Goal: Task Accomplishment & Management: Manage account settings

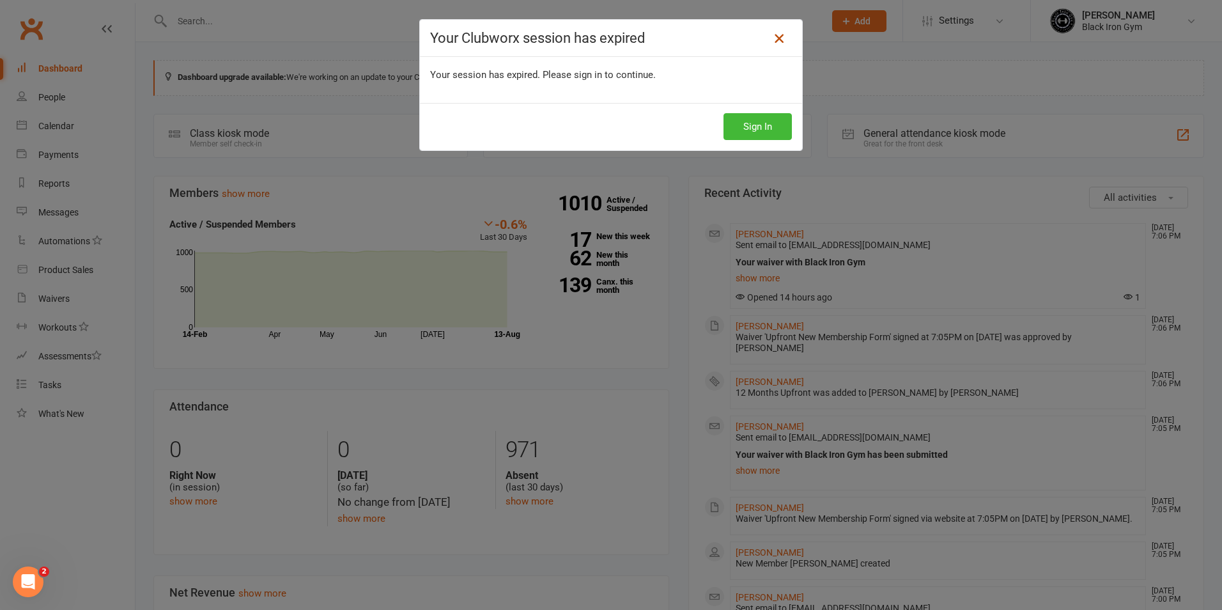
click at [777, 35] on icon at bounding box center [779, 38] width 15 height 15
click at [760, 131] on button "Sign In" at bounding box center [758, 126] width 68 height 27
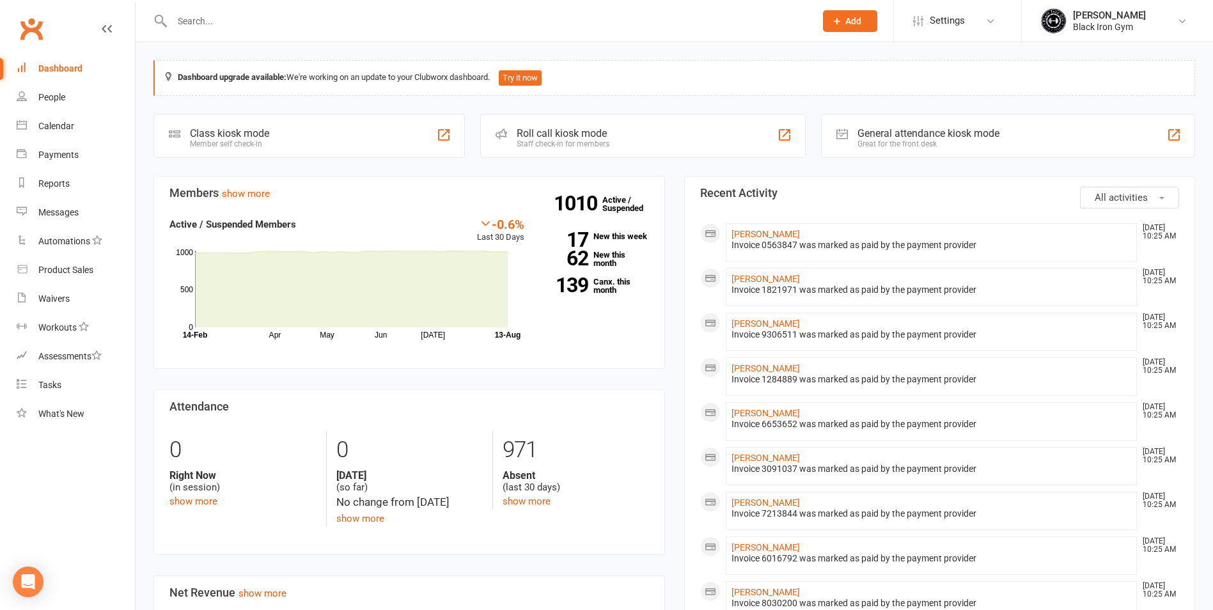
click at [334, 18] on input "text" at bounding box center [487, 21] width 638 height 18
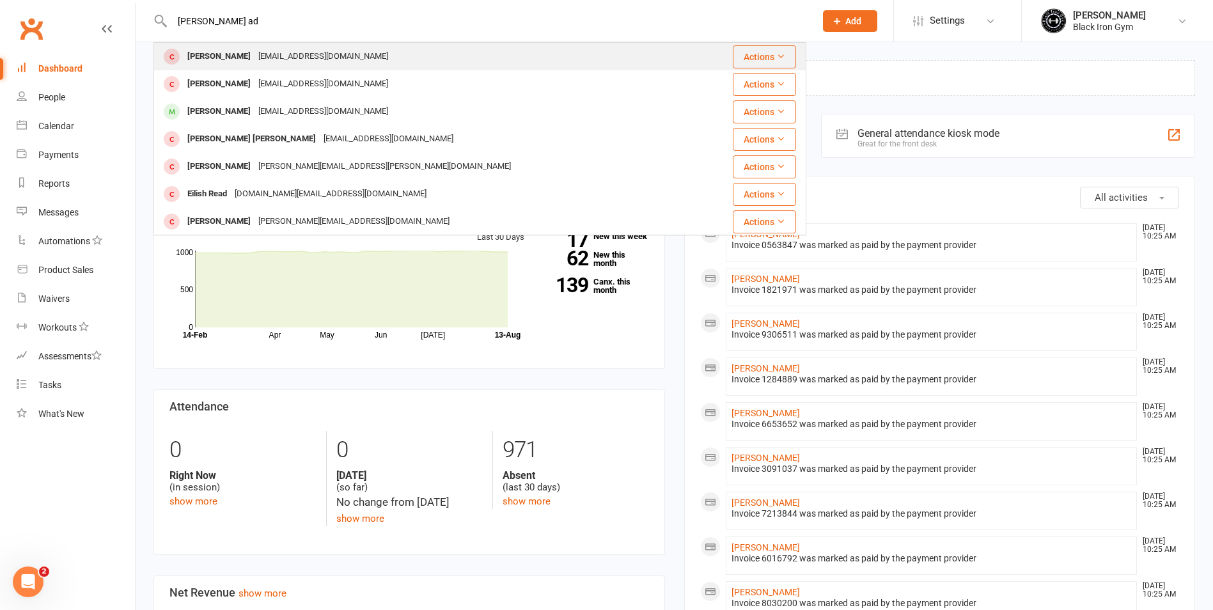
type input "[PERSON_NAME] ad"
click at [308, 56] on div "[EMAIL_ADDRESS][DOMAIN_NAME]" at bounding box center [322, 56] width 137 height 19
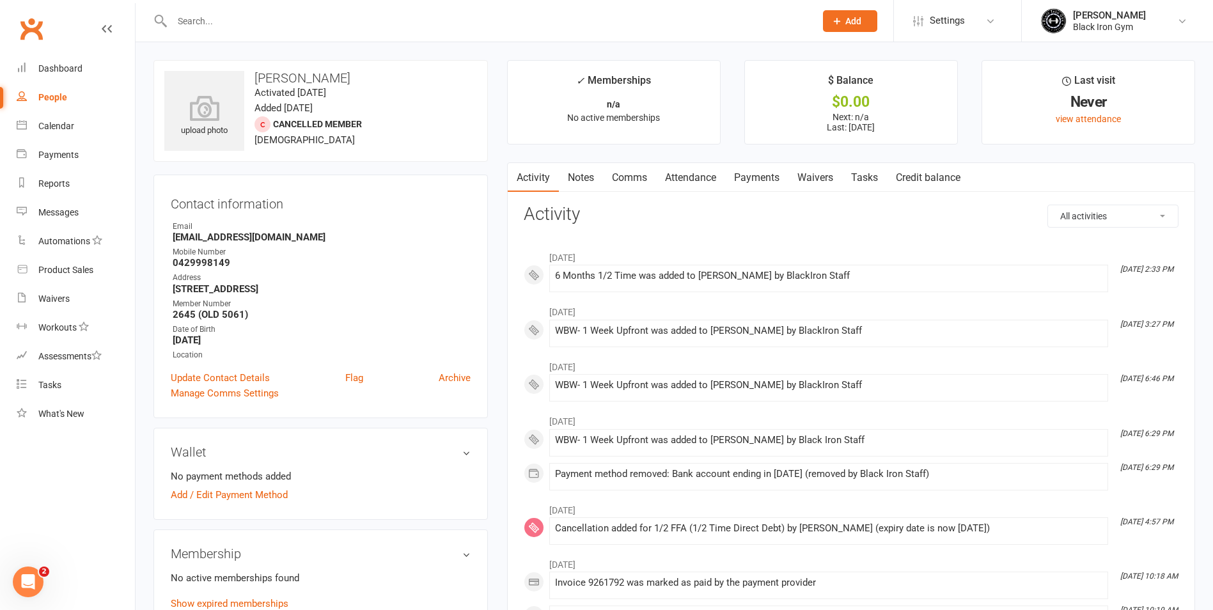
click at [433, 294] on strong "[STREET_ADDRESS]" at bounding box center [322, 289] width 298 height 12
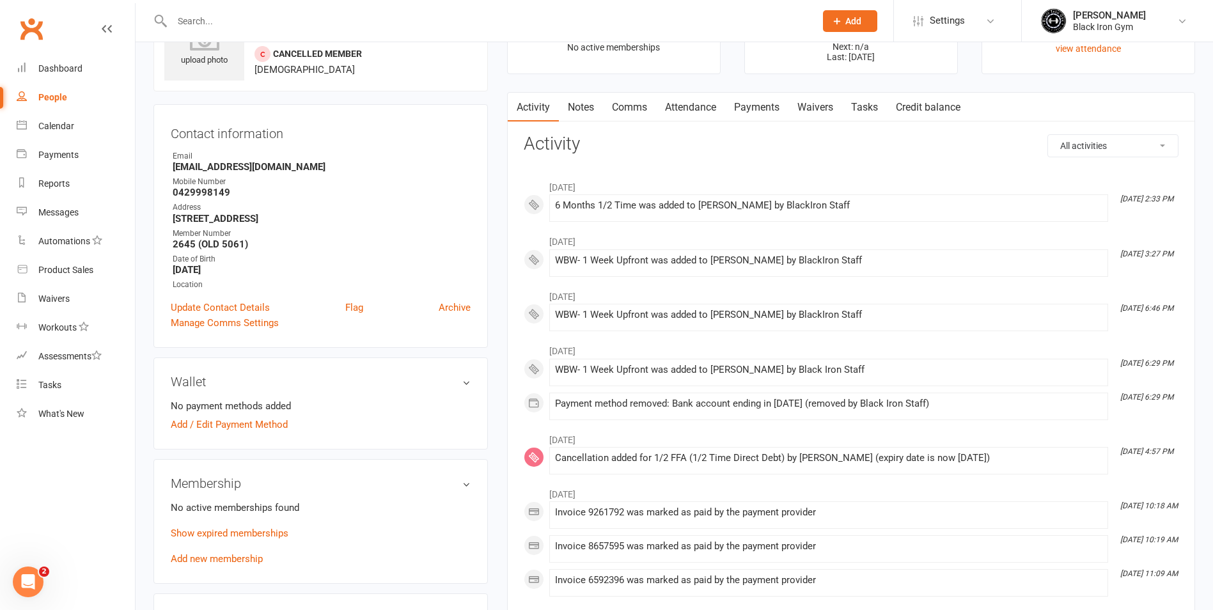
scroll to position [256, 0]
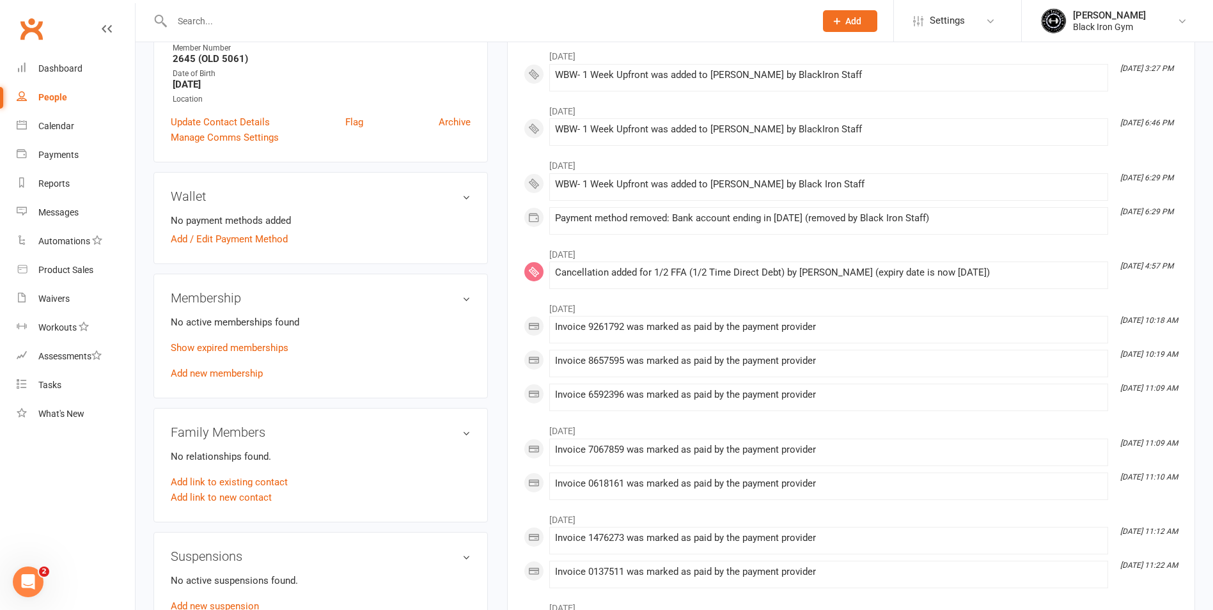
click at [231, 367] on div "No active memberships found Show expired memberships Add new membership" at bounding box center [321, 348] width 300 height 66
click at [239, 373] on link "Add new membership" at bounding box center [217, 374] width 92 height 12
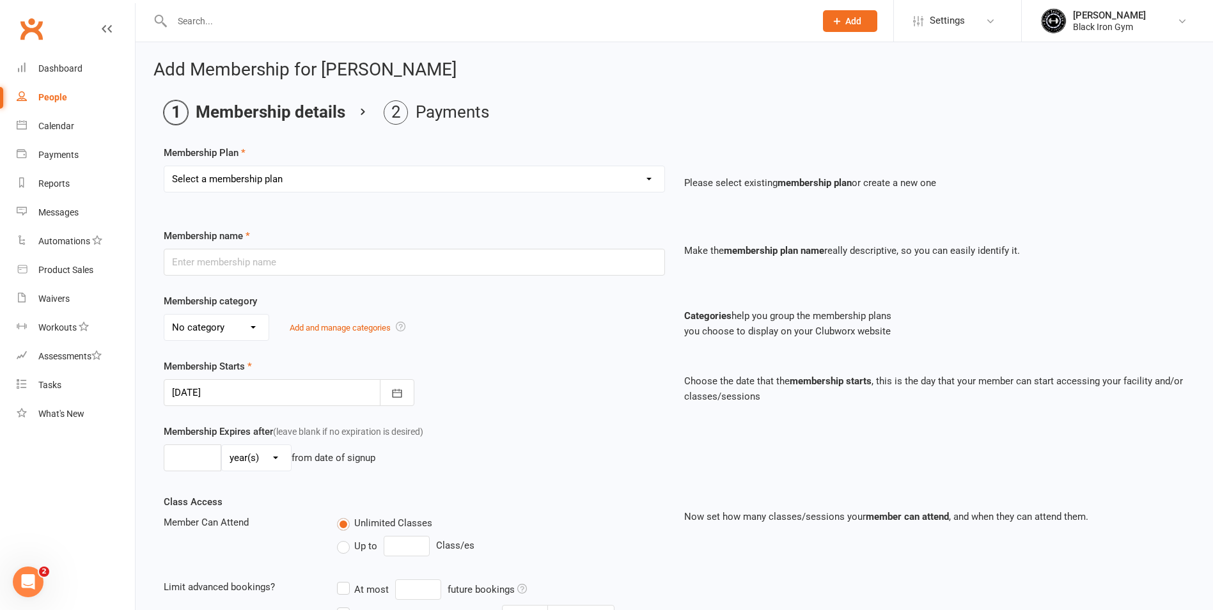
click at [260, 179] on select "Select a membership plan Create new Membership Plan FFA (Direct Debt) 1/2 FFA (…" at bounding box center [414, 179] width 500 height 26
select select "8"
click at [164, 166] on select "Select a membership plan Create new Membership Plan FFA (Direct Debt) 1/2 FFA (…" at bounding box center [414, 179] width 500 height 26
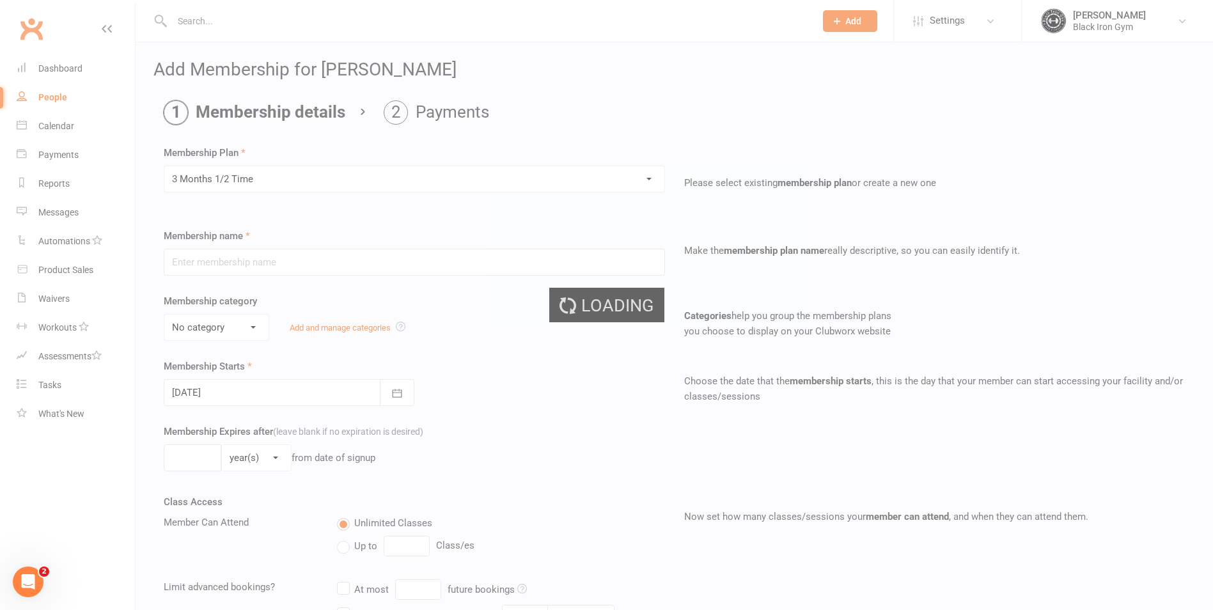
type input "3 Months 1/2 Time"
select select "4"
type input "3"
select select "2"
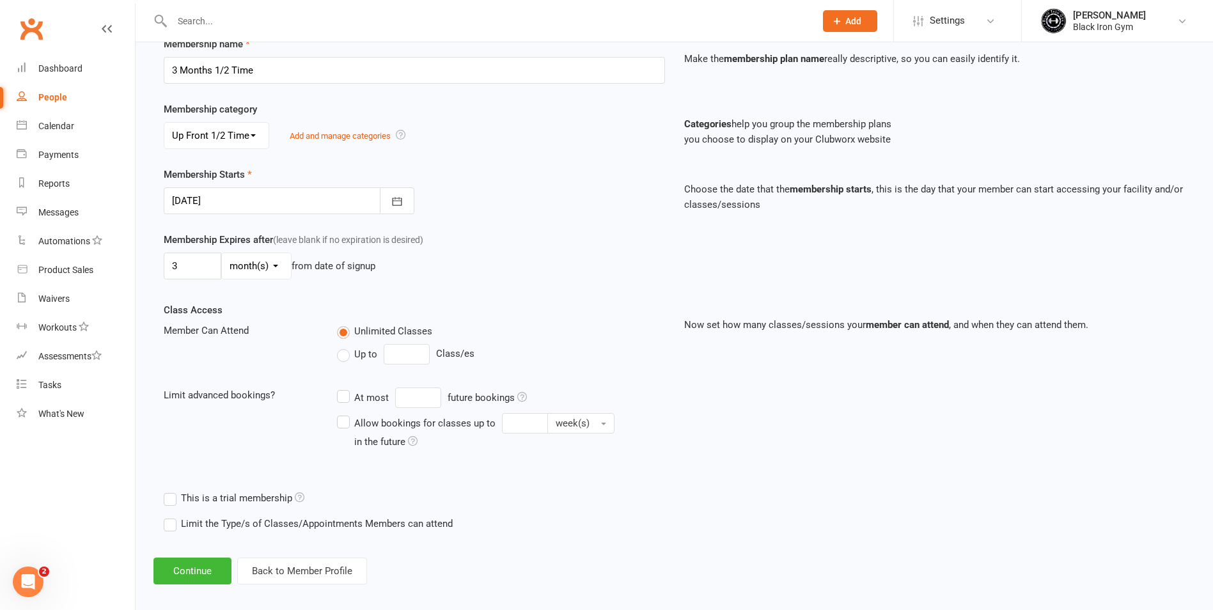
scroll to position [203, 0]
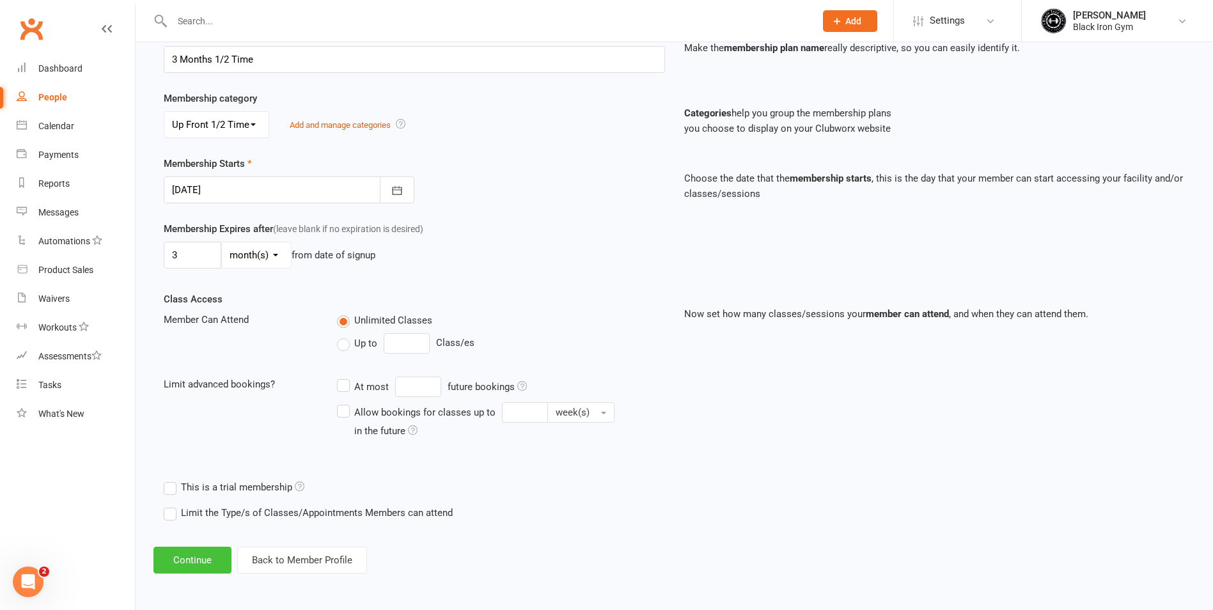
click at [221, 559] on button "Continue" at bounding box center [192, 560] width 78 height 27
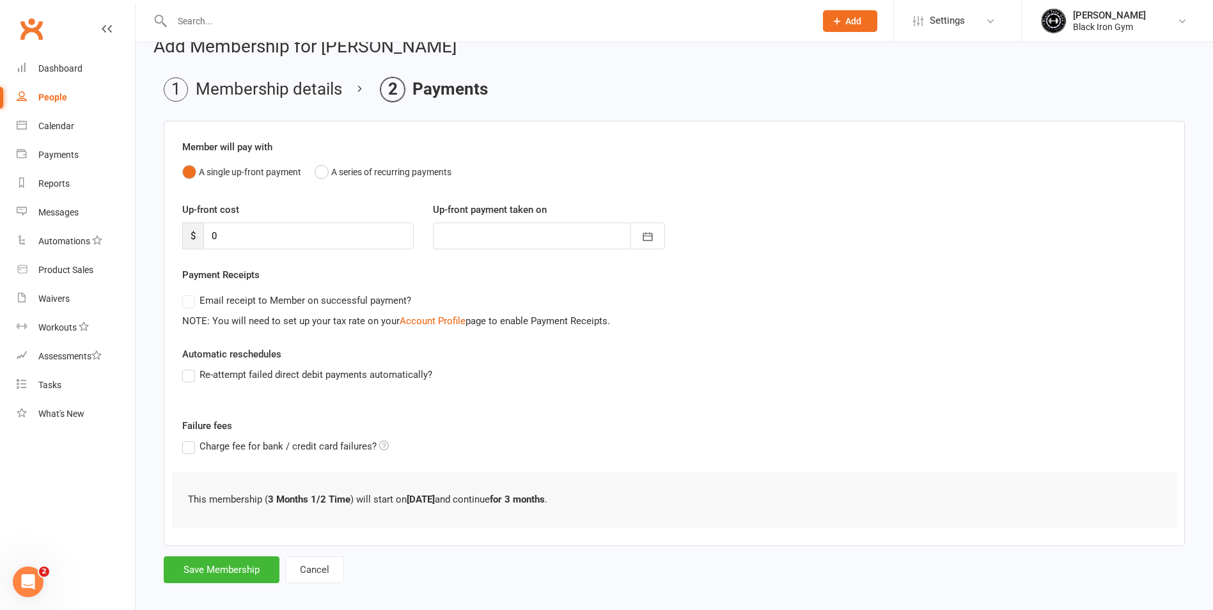
scroll to position [35, 0]
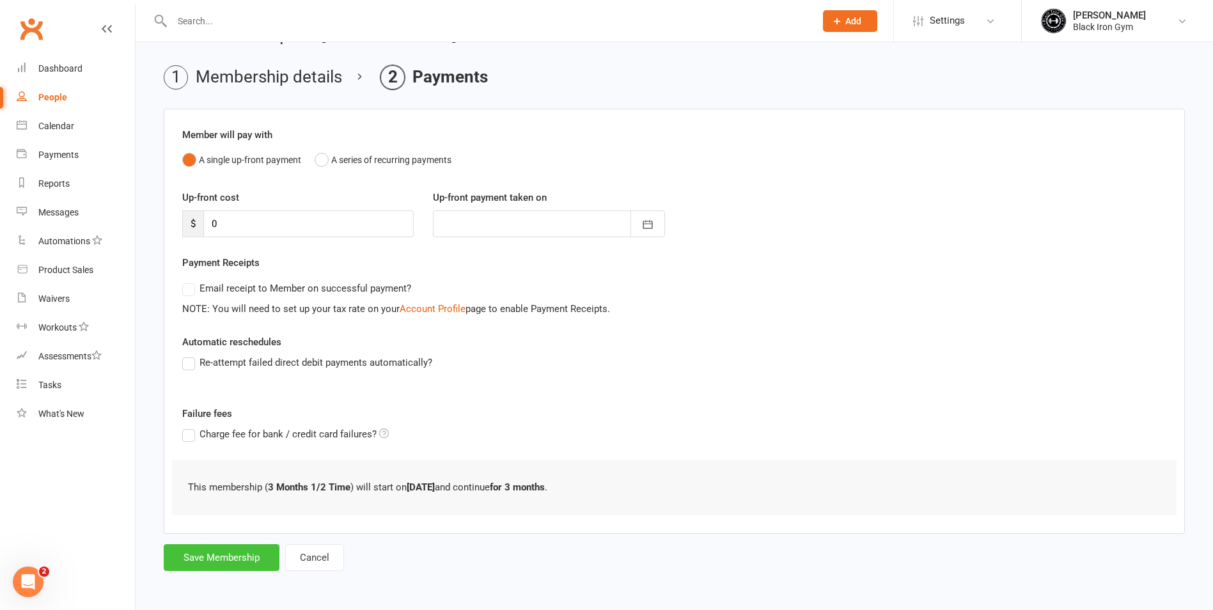
click at [212, 549] on button "Save Membership" at bounding box center [222, 557] width 116 height 27
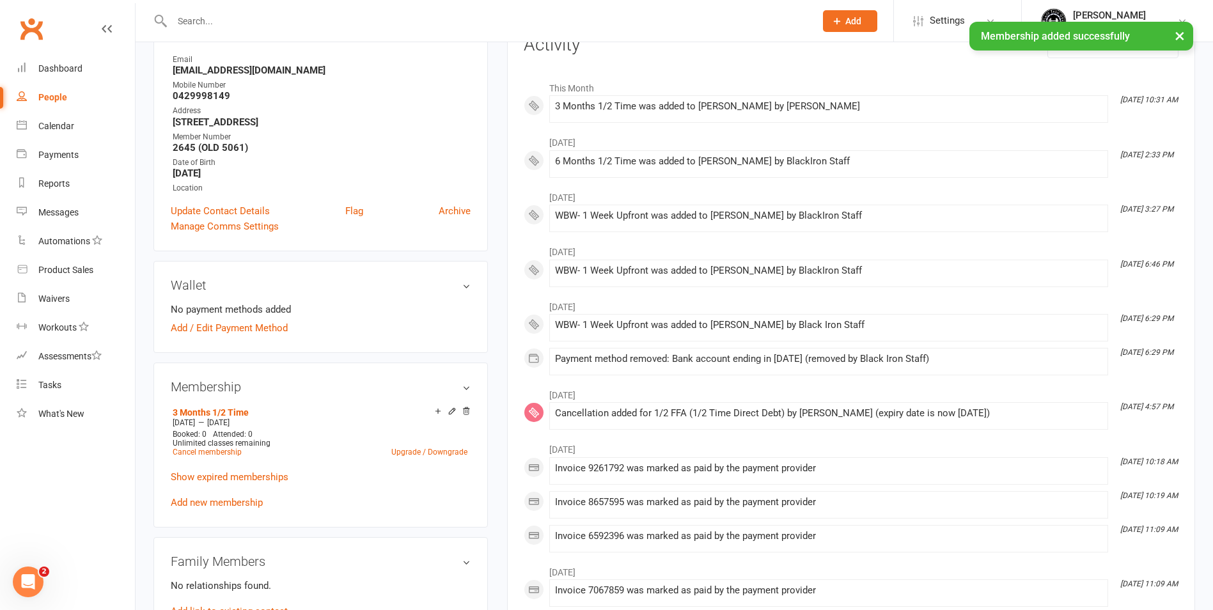
scroll to position [192, 0]
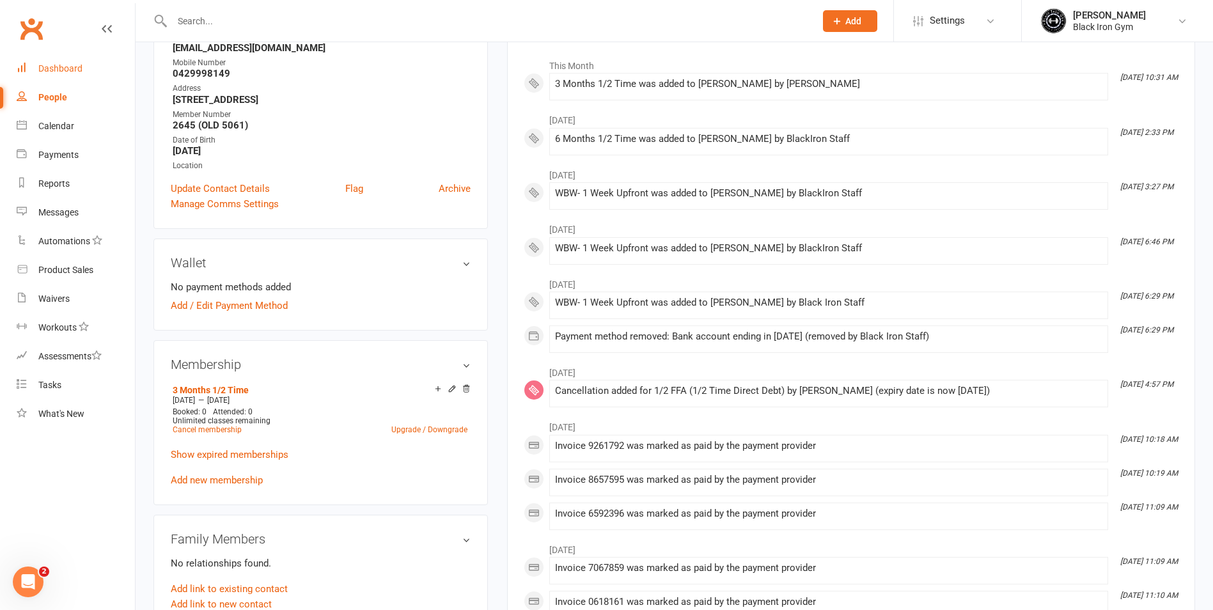
click at [75, 72] on div "Dashboard" at bounding box center [60, 68] width 44 height 10
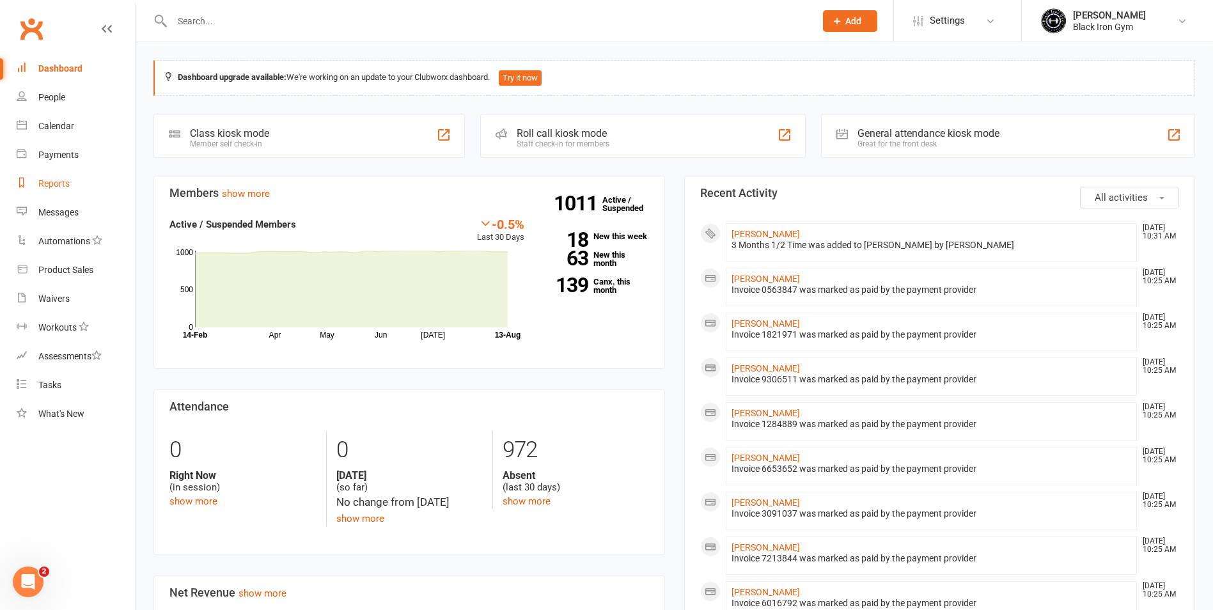
click at [90, 176] on link "Reports" at bounding box center [76, 183] width 118 height 29
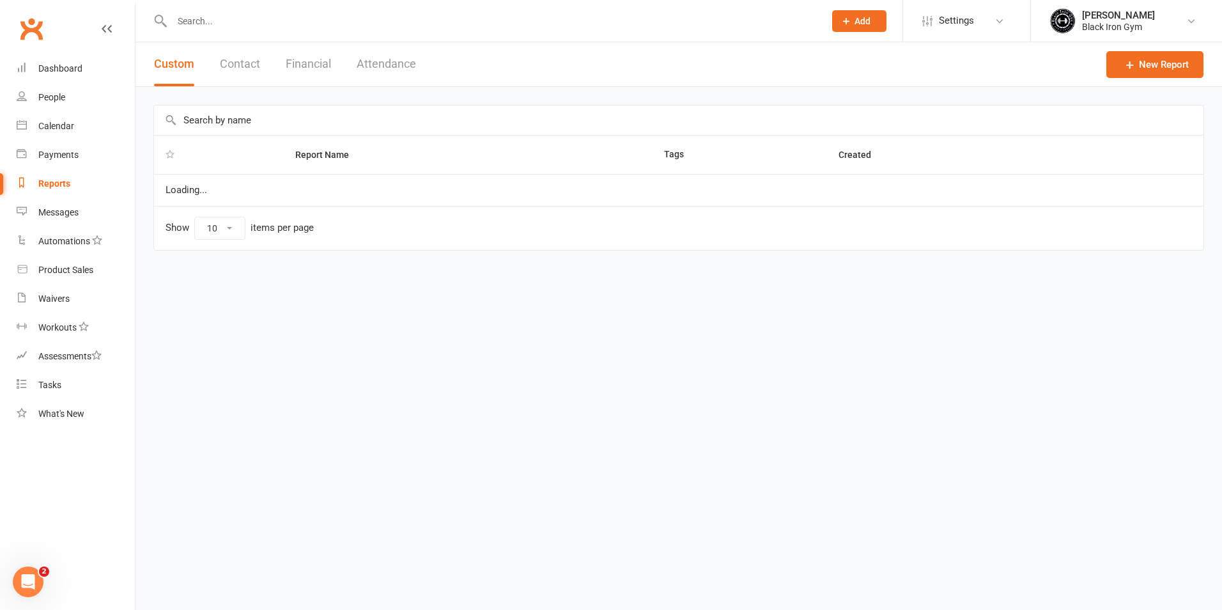
select select "100"
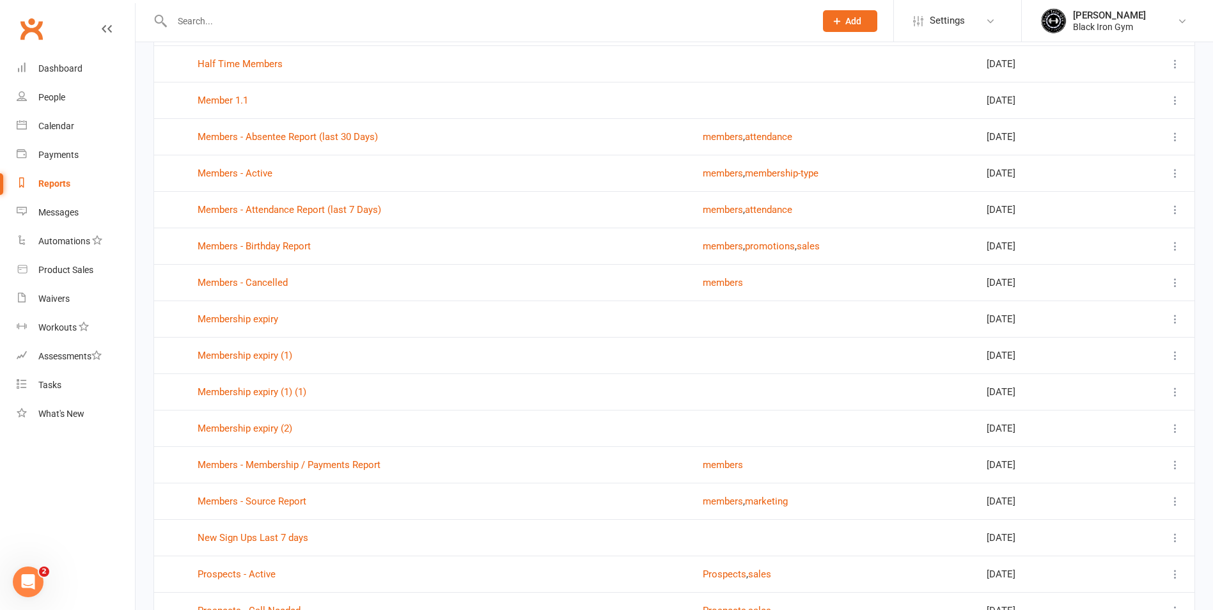
scroll to position [192, 0]
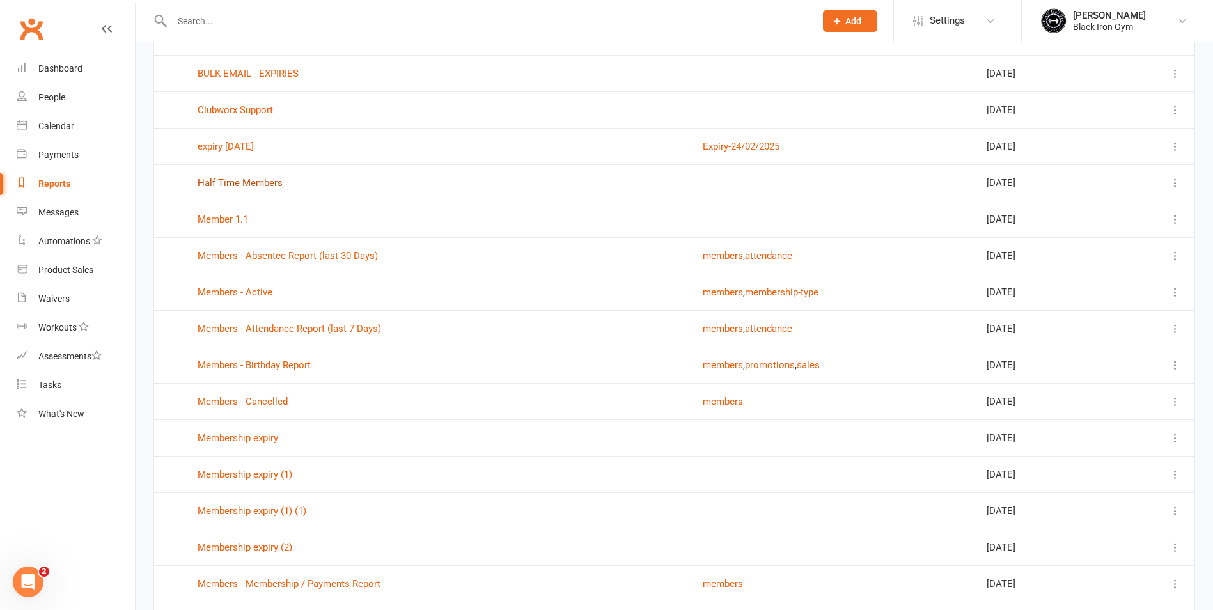
click at [255, 177] on link "Half Time Members" at bounding box center [240, 183] width 85 height 12
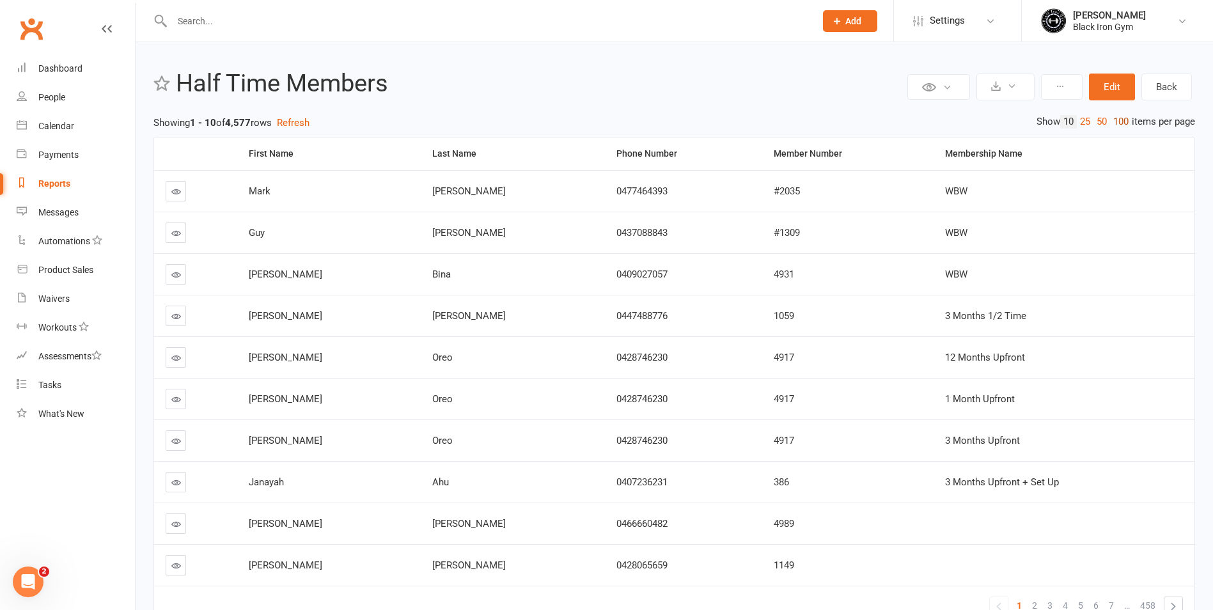
click at [1116, 120] on link "100" at bounding box center [1121, 121] width 22 height 13
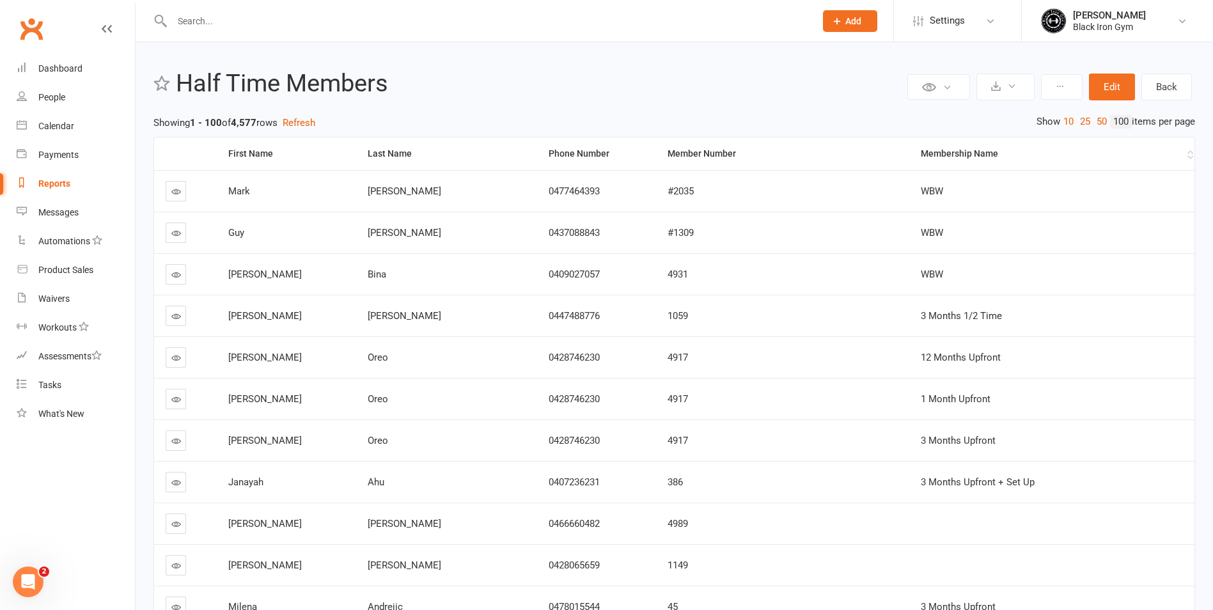
click at [958, 145] on th "Membership Name" at bounding box center [1051, 153] width 285 height 33
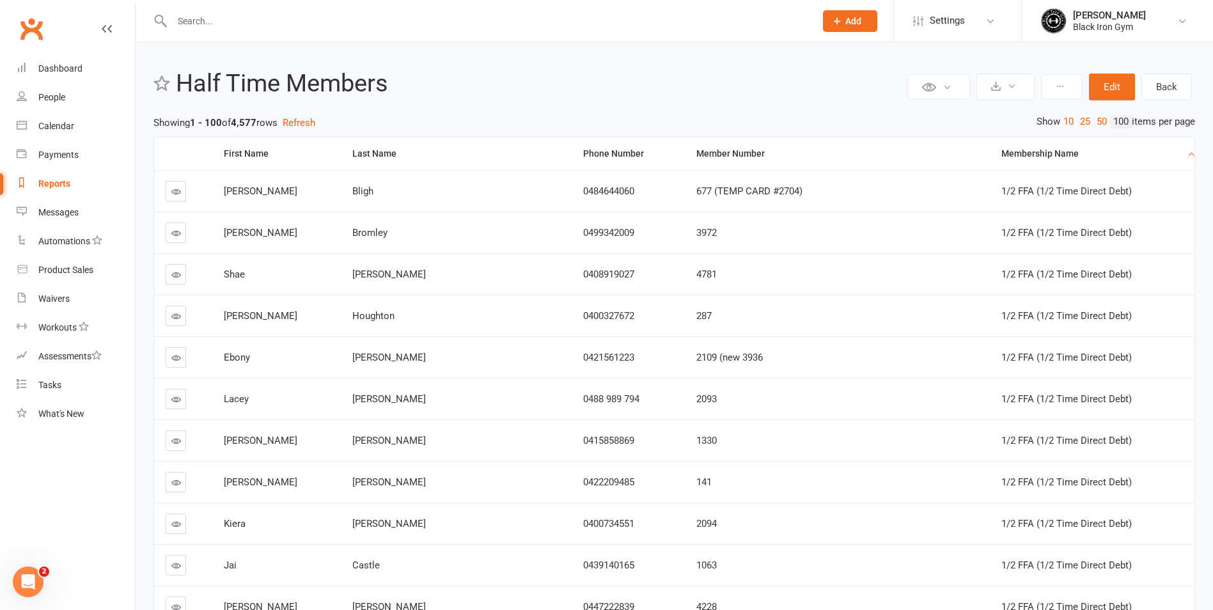
click at [990, 145] on th "Membership Name" at bounding box center [1092, 153] width 205 height 33
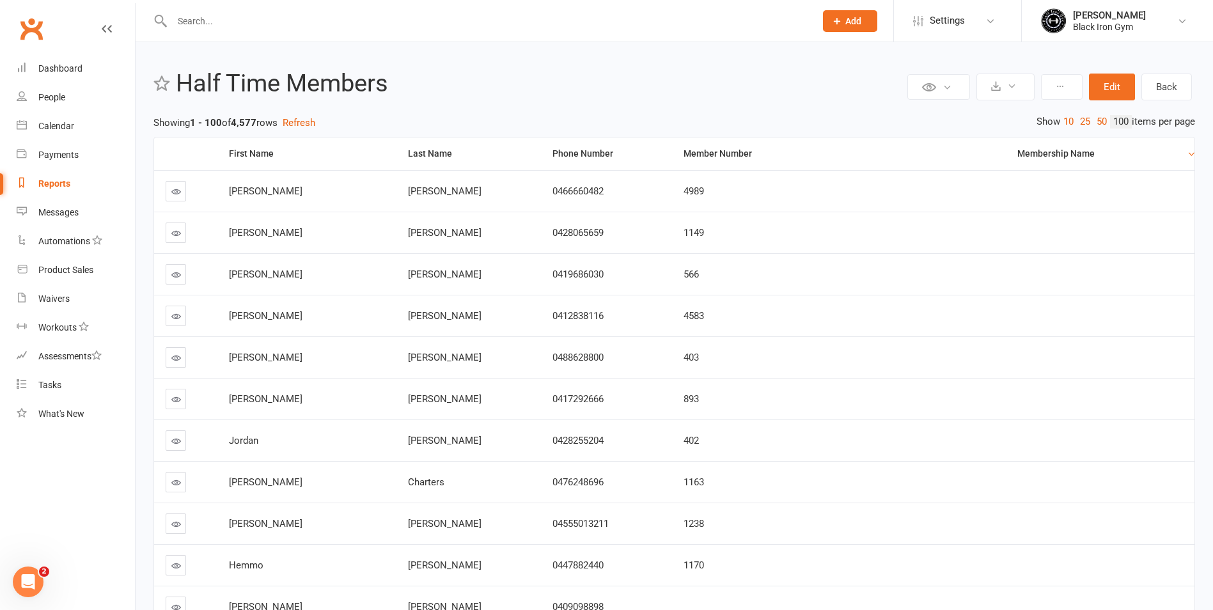
click at [1047, 152] on div "Membership Name" at bounding box center [1100, 154] width 167 height 10
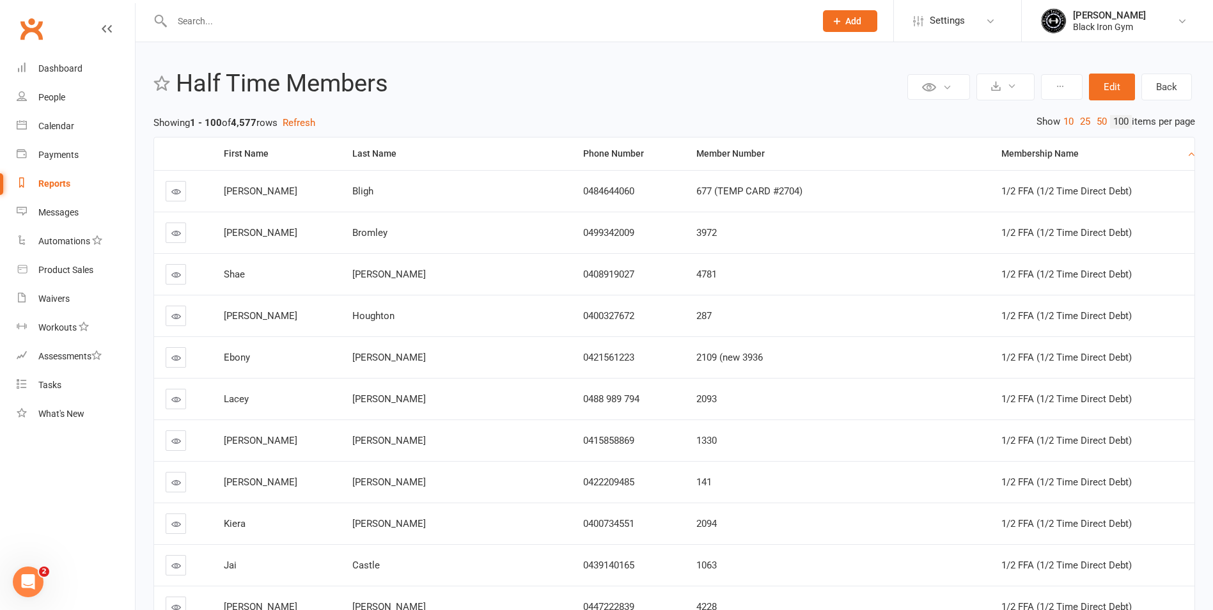
click at [1001, 152] on div "Membership Name" at bounding box center [1092, 154] width 183 height 10
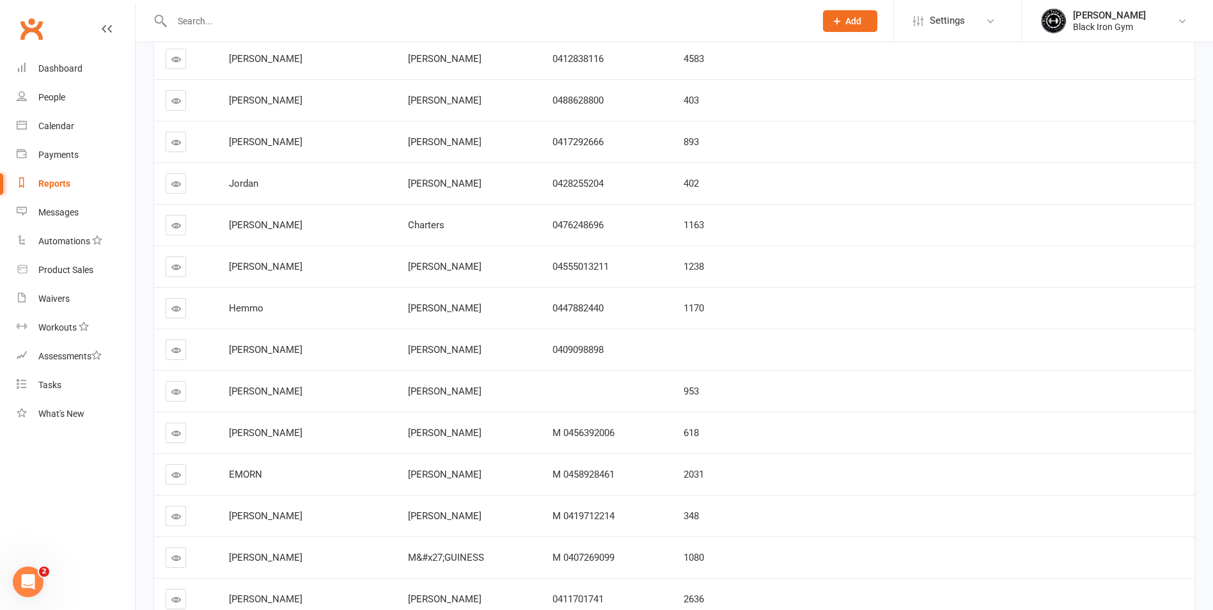
scroll to position [256, 0]
click at [63, 70] on div "Dashboard" at bounding box center [60, 68] width 44 height 10
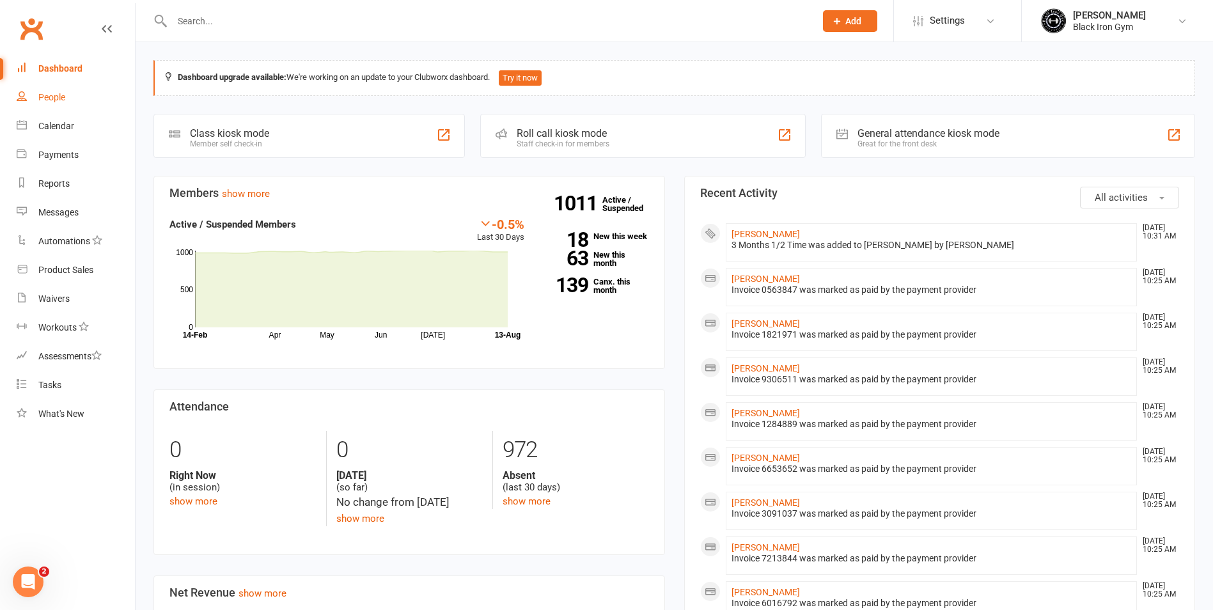
click at [63, 103] on link "People" at bounding box center [76, 97] width 118 height 29
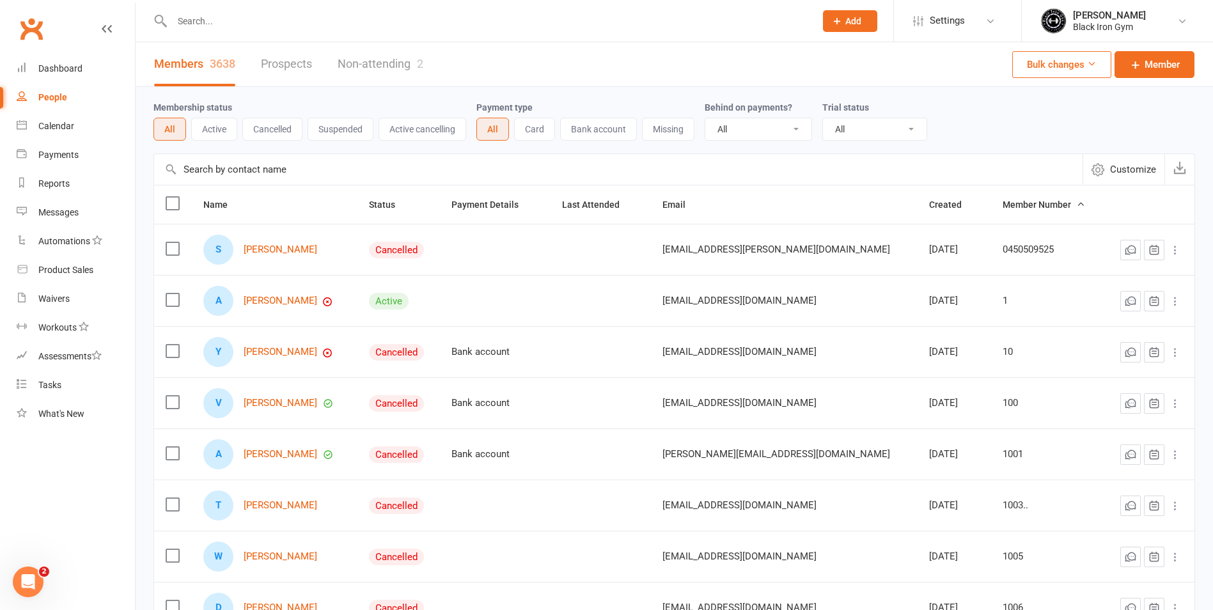
click at [749, 123] on select "All No Yes" at bounding box center [758, 129] width 106 height 22
click at [751, 122] on select "All No Yes" at bounding box center [758, 129] width 106 height 22
click at [828, 123] on select "All Active and expired trials All active trials Active trial (no other membersh…" at bounding box center [875, 129] width 104 height 22
click at [711, 169] on input "text" at bounding box center [618, 169] width 928 height 31
click at [1035, 204] on span "Member Number" at bounding box center [1044, 204] width 82 height 10
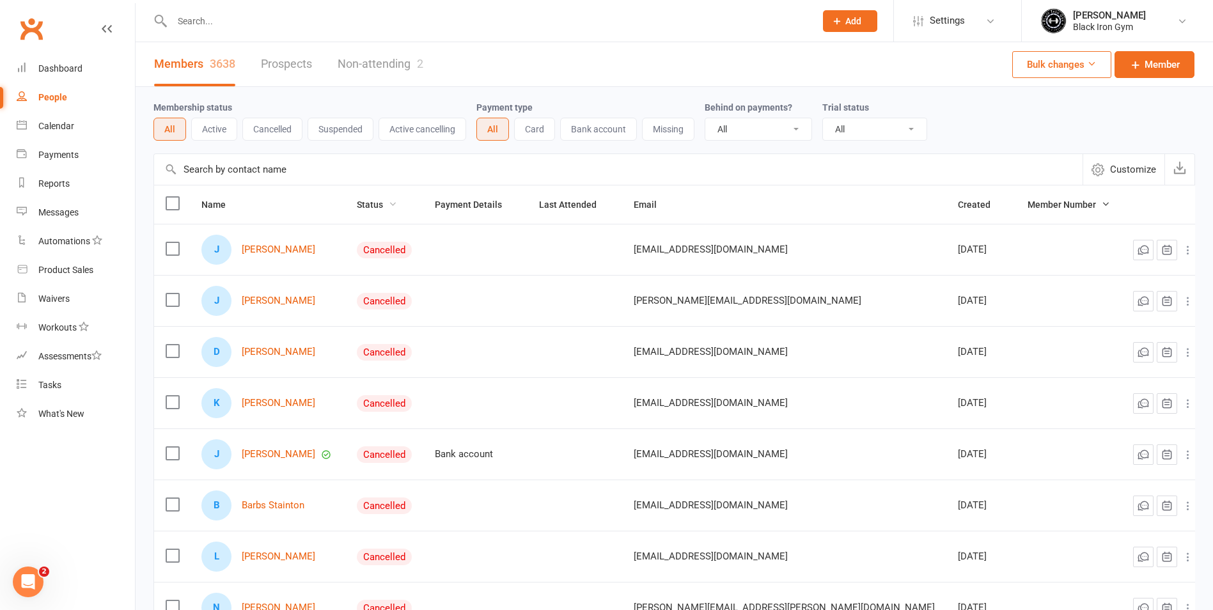
click at [377, 207] on span "Status" at bounding box center [377, 204] width 40 height 10
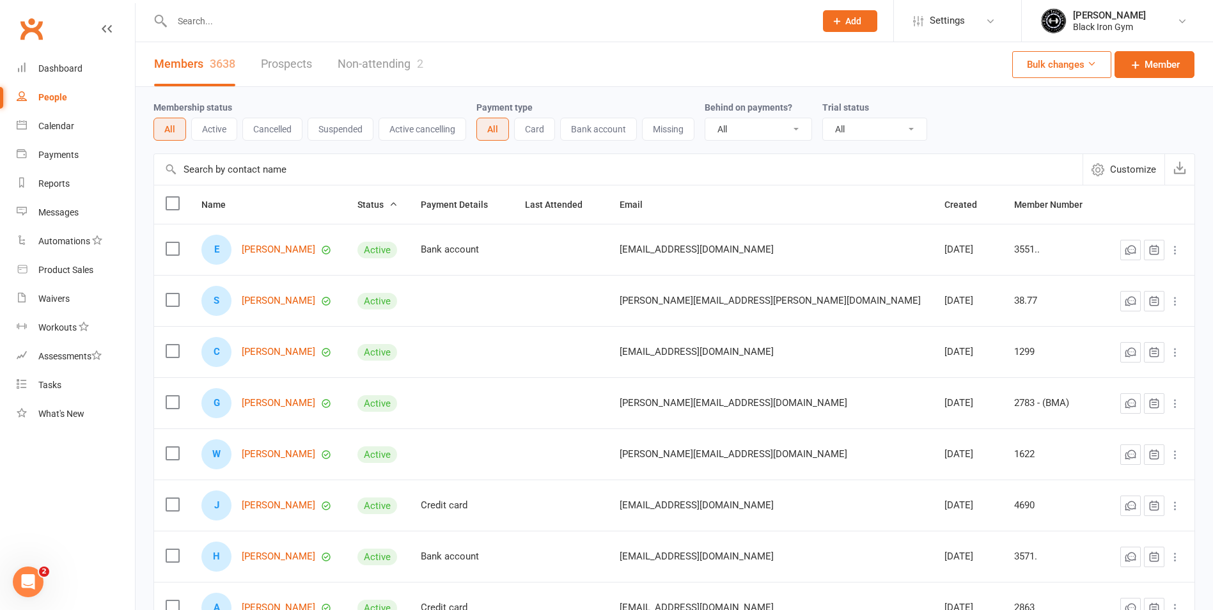
click at [1127, 173] on span "Customize" at bounding box center [1133, 169] width 46 height 15
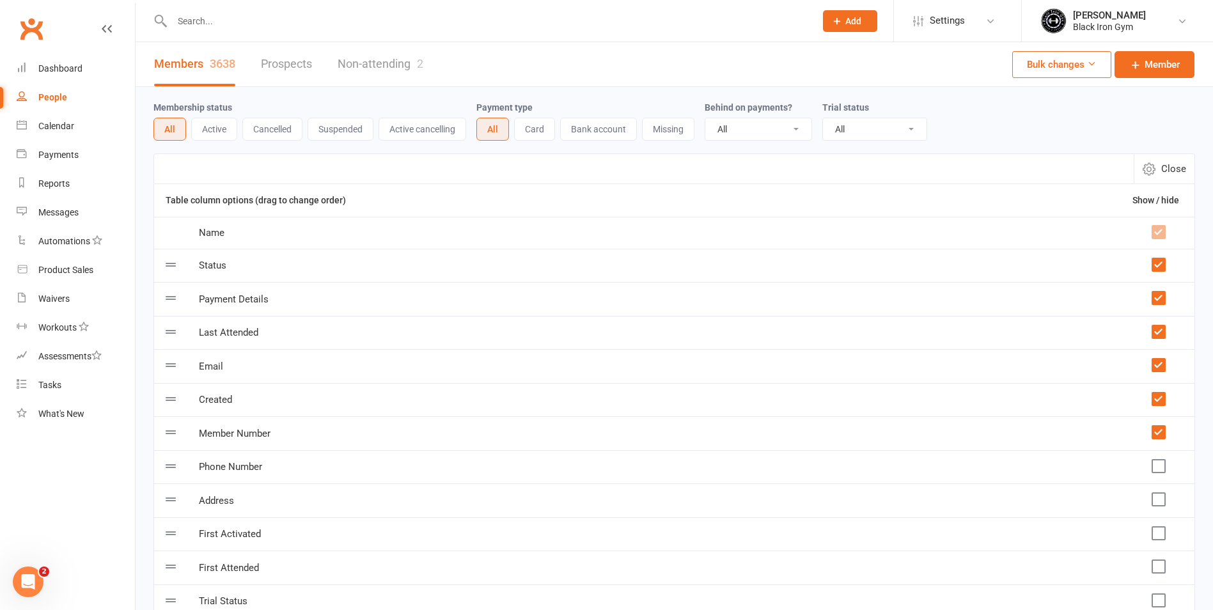
scroll to position [212, 0]
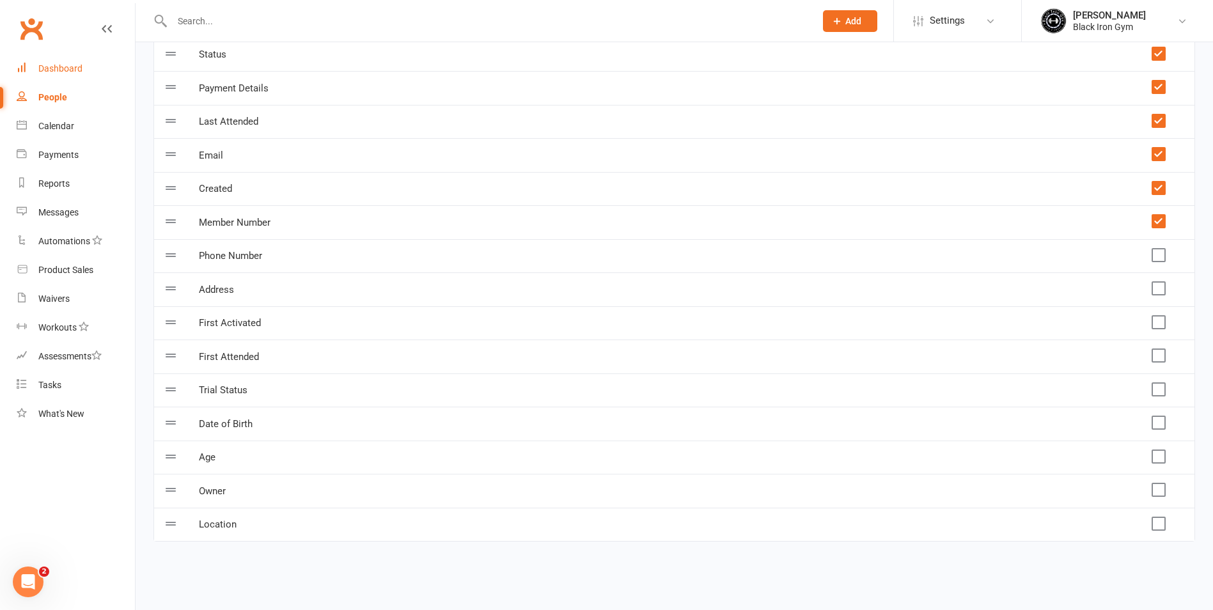
click at [72, 69] on div "Dashboard" at bounding box center [60, 68] width 44 height 10
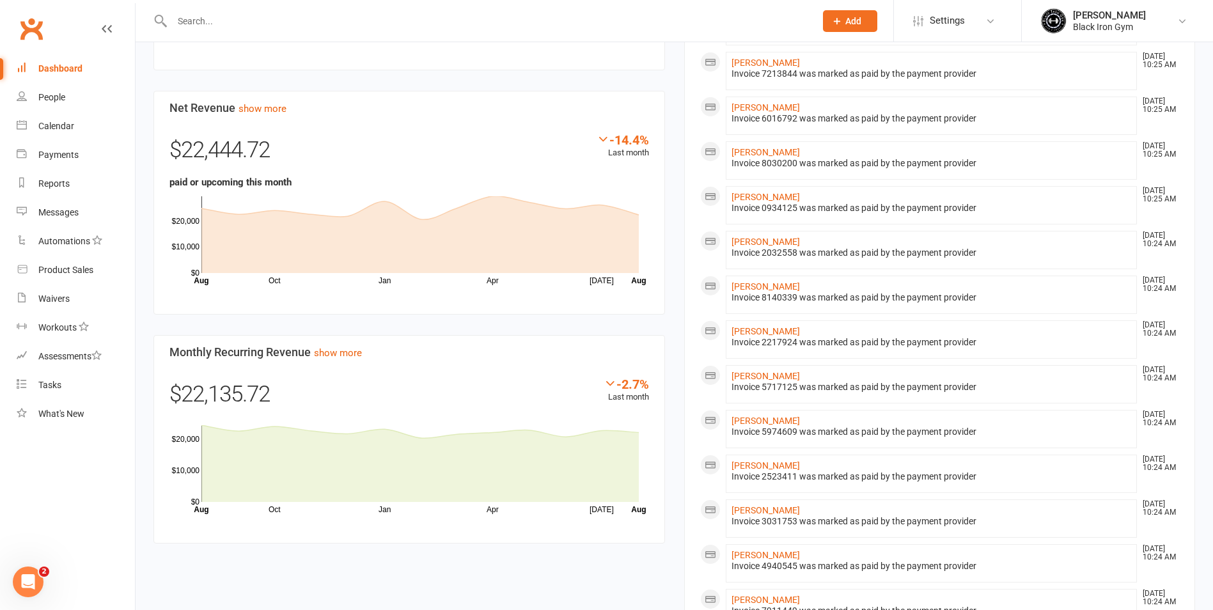
scroll to position [511, 0]
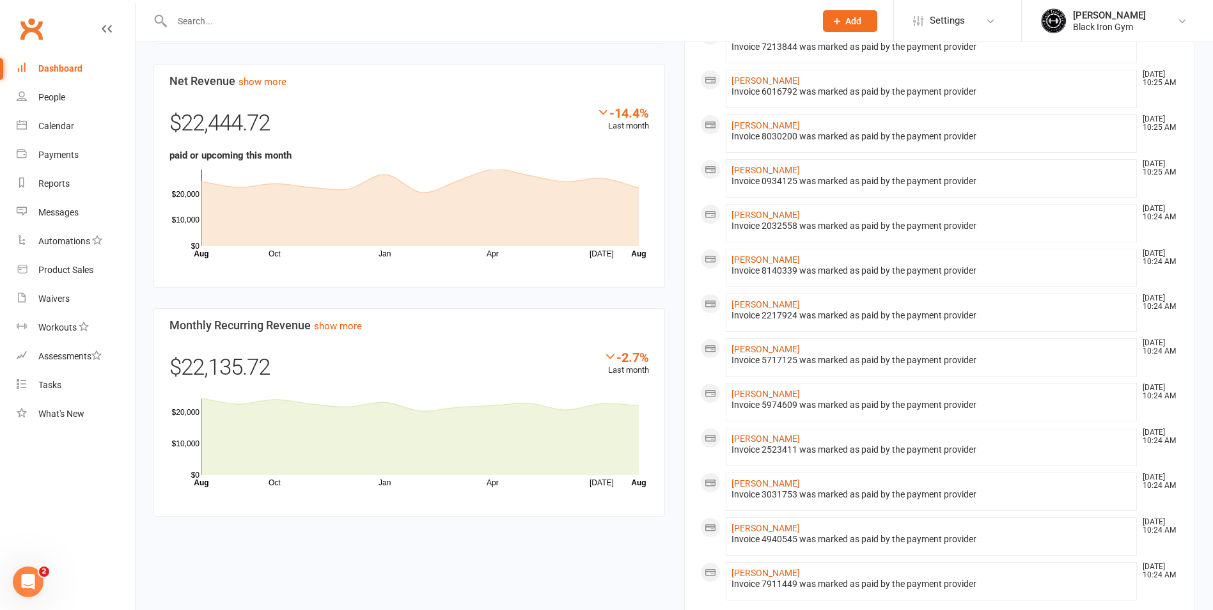
click at [278, 21] on input "text" at bounding box center [487, 21] width 638 height 18
type input "J"
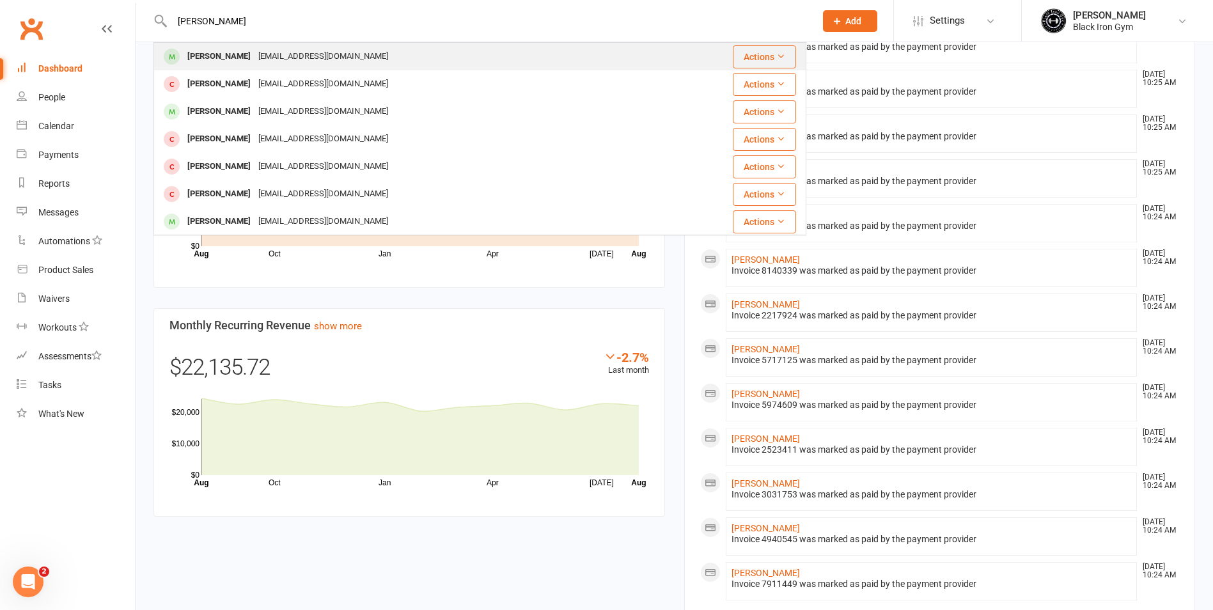
type input "[PERSON_NAME]"
click at [320, 51] on div "[EMAIL_ADDRESS][DOMAIN_NAME]" at bounding box center [322, 56] width 137 height 19
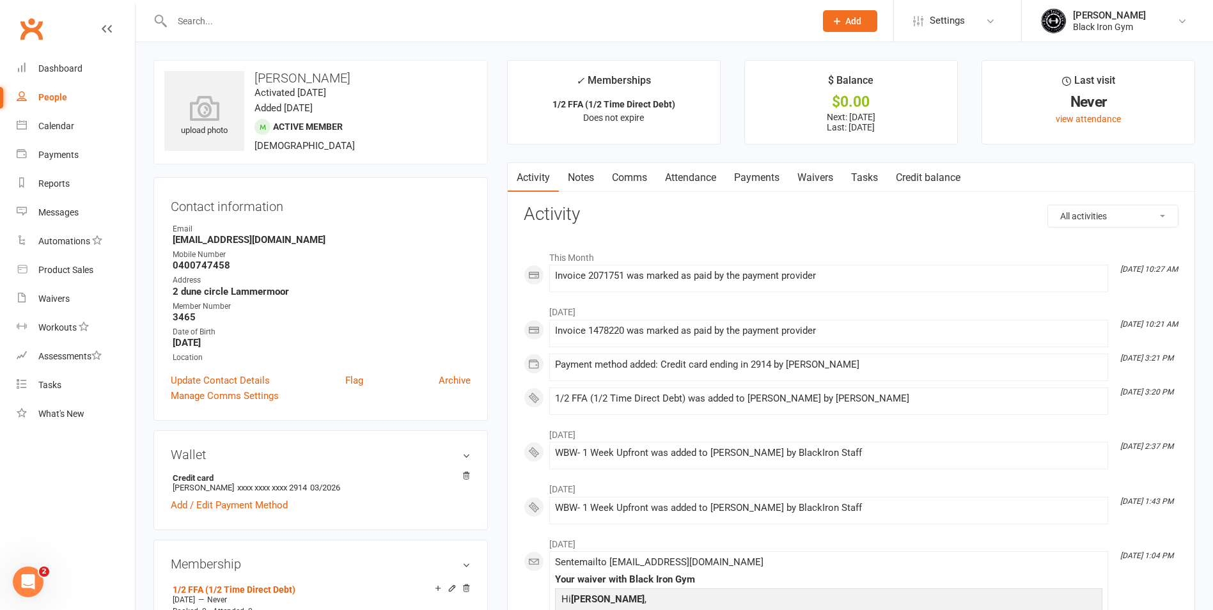
click at [393, 31] on div at bounding box center [479, 21] width 653 height 42
click at [406, 16] on input "text" at bounding box center [487, 21] width 638 height 18
click at [82, 63] on link "Dashboard" at bounding box center [76, 68] width 118 height 29
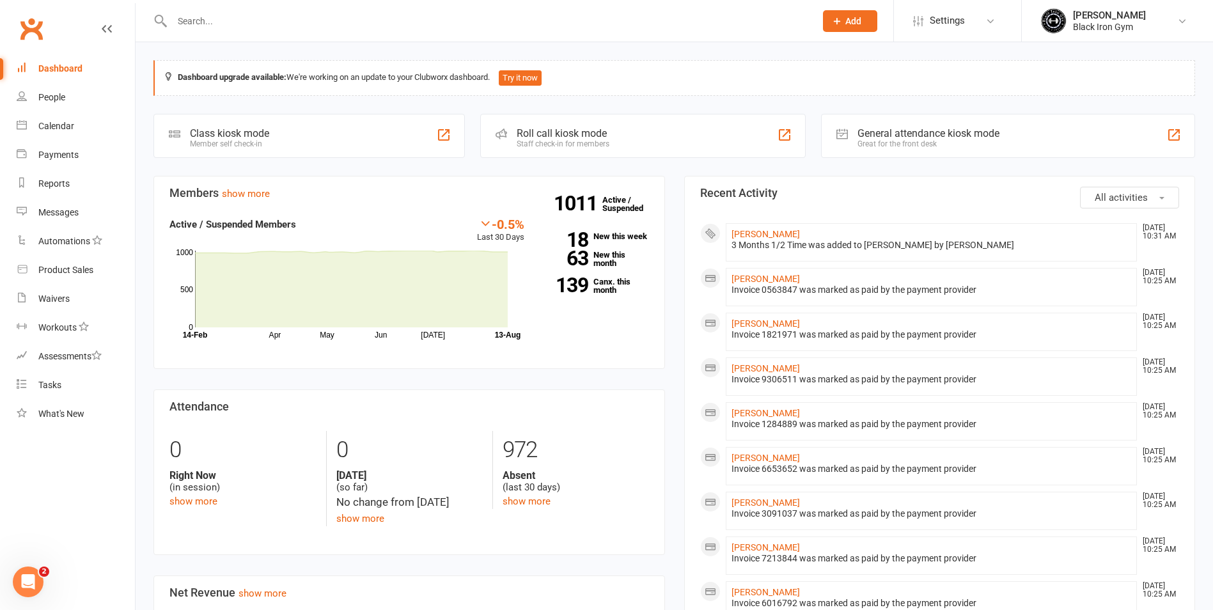
click at [261, 22] on input "text" at bounding box center [487, 21] width 638 height 18
click at [26, 74] on link "Dashboard" at bounding box center [76, 68] width 118 height 29
click at [80, 167] on link "Payments" at bounding box center [76, 155] width 118 height 29
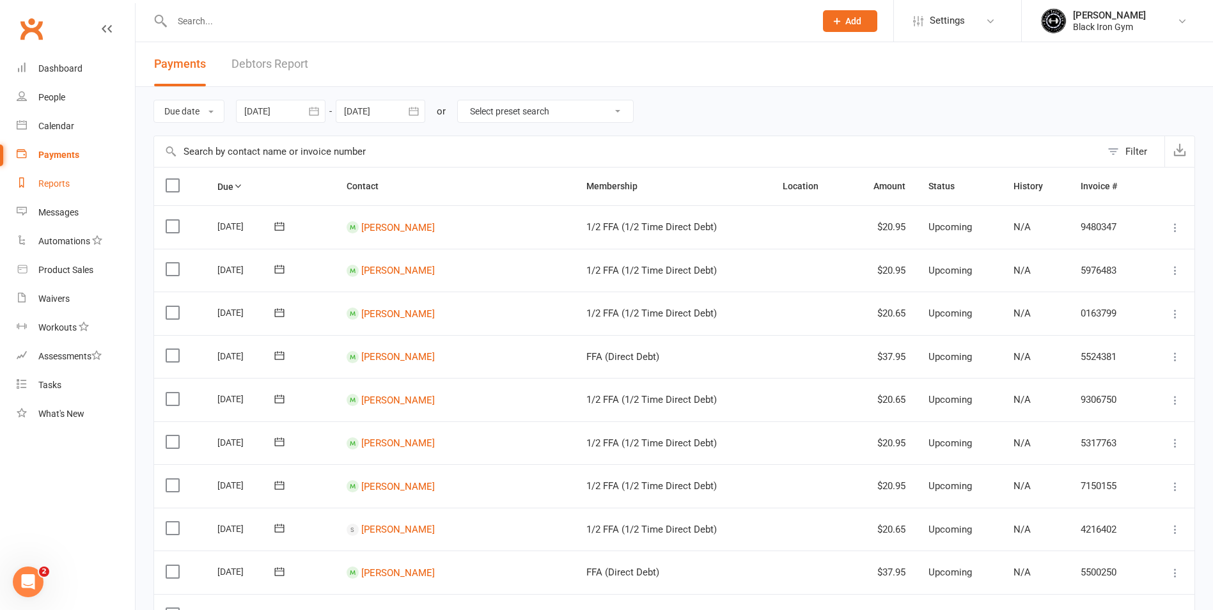
click at [54, 199] on link "Messages" at bounding box center [76, 212] width 118 height 29
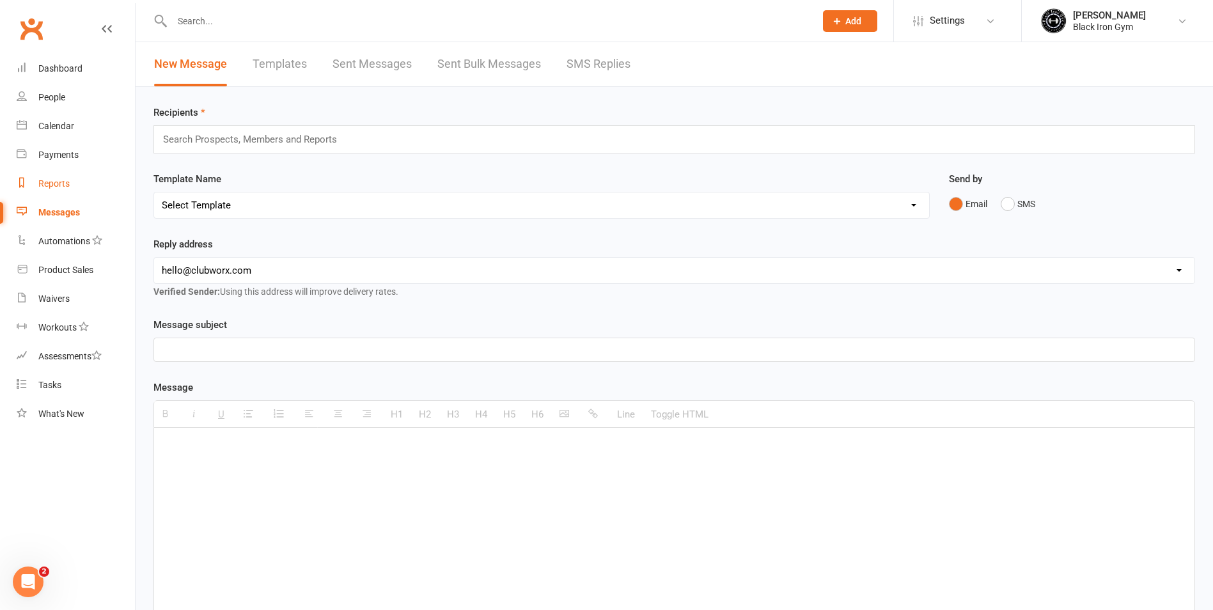
click at [67, 185] on div "Reports" at bounding box center [53, 183] width 31 height 10
select select "100"
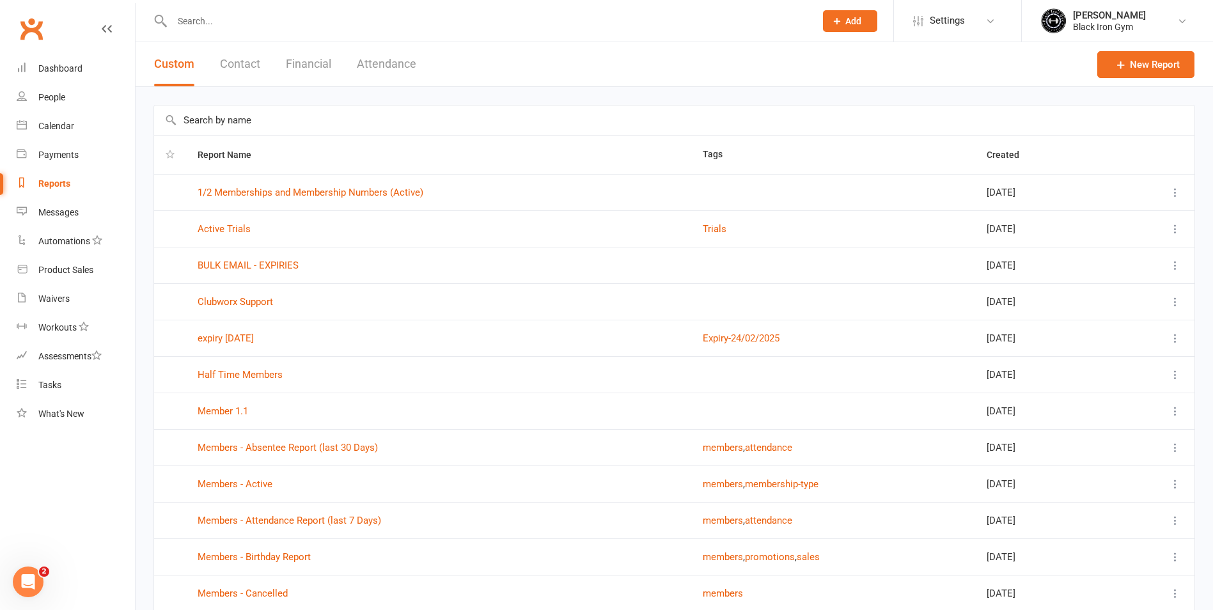
click at [259, 75] on button "Contact" at bounding box center [240, 64] width 40 height 44
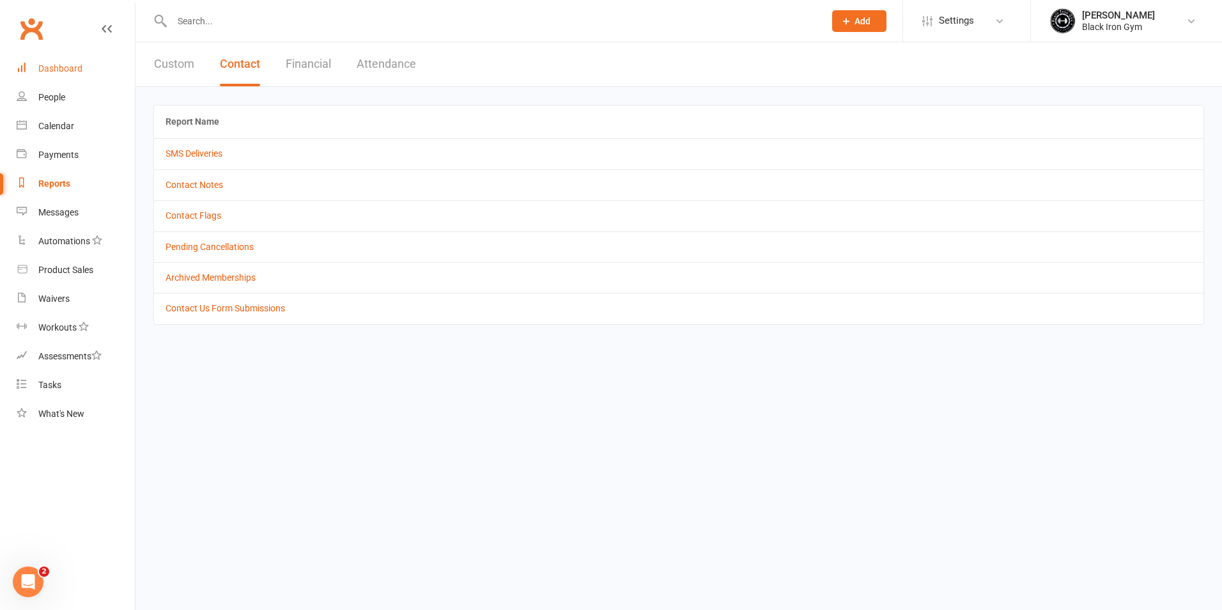
click at [88, 75] on link "Dashboard" at bounding box center [76, 68] width 118 height 29
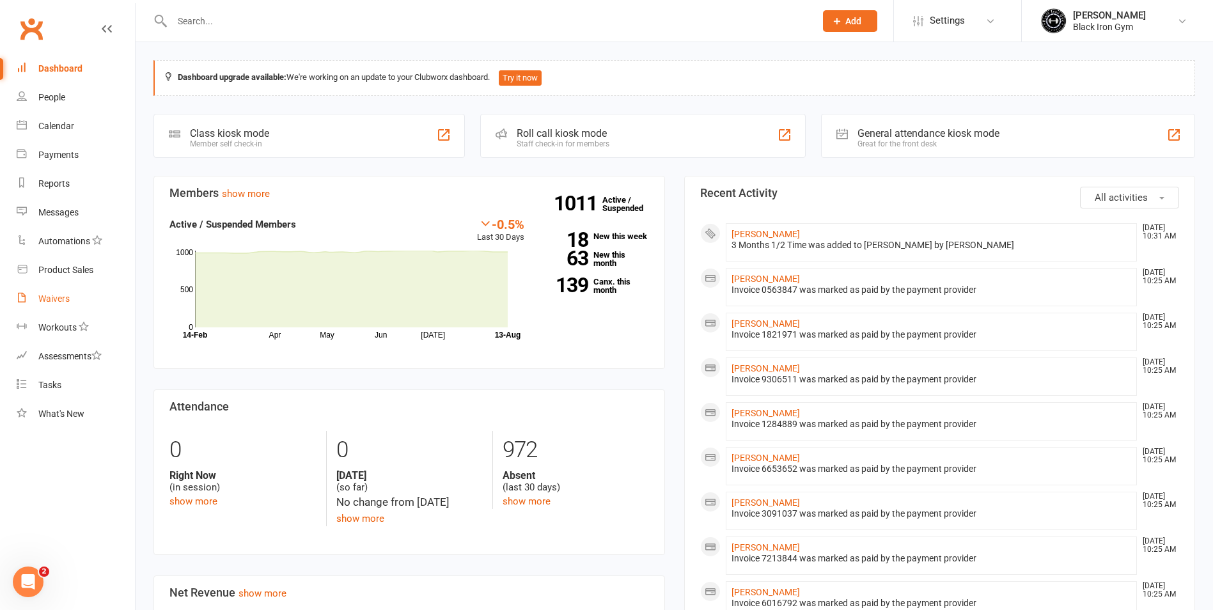
click at [81, 293] on link "Waivers" at bounding box center [76, 299] width 118 height 29
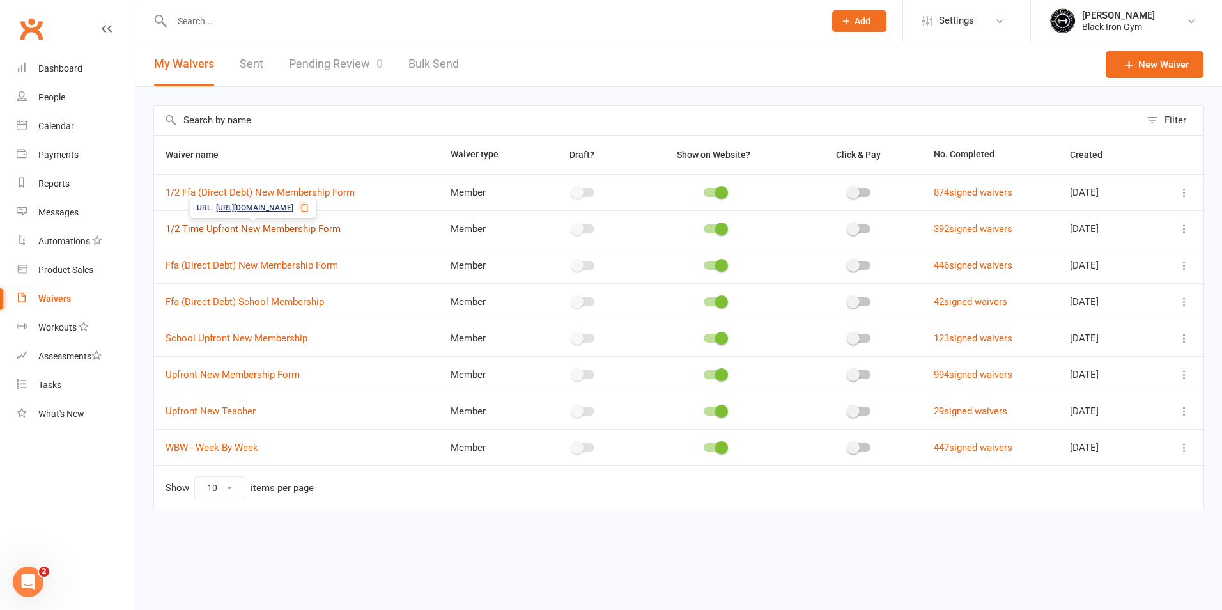
click at [227, 231] on link "1/2 Time Upfront New Membership Form" at bounding box center [253, 229] width 175 height 12
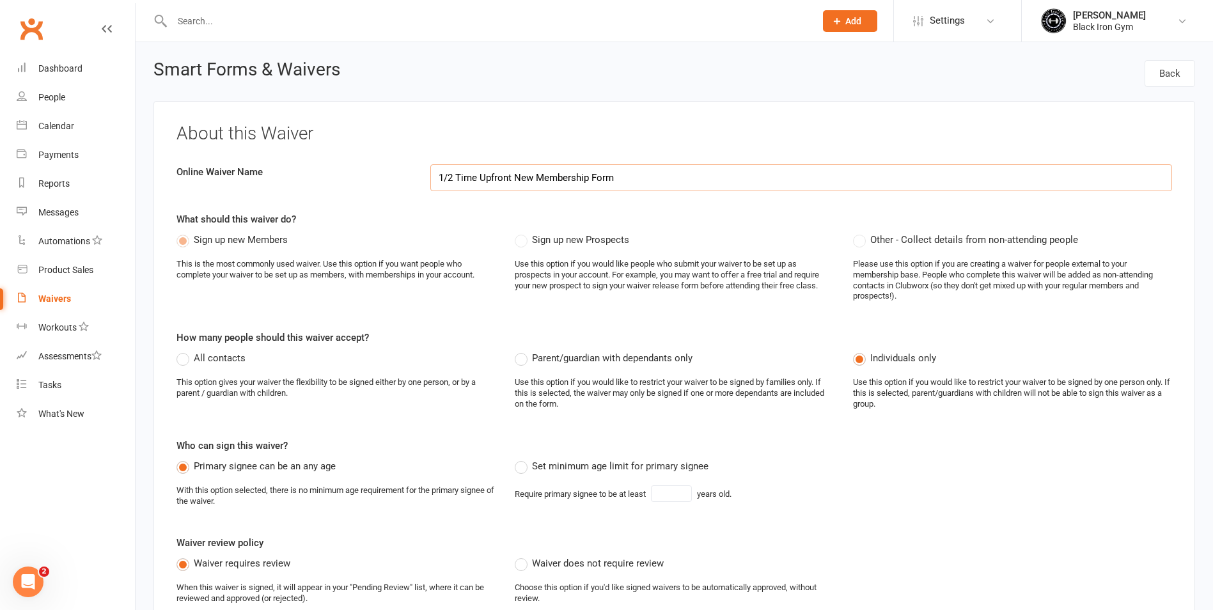
select select "do_not_copy_answers"
select select "checkbox"
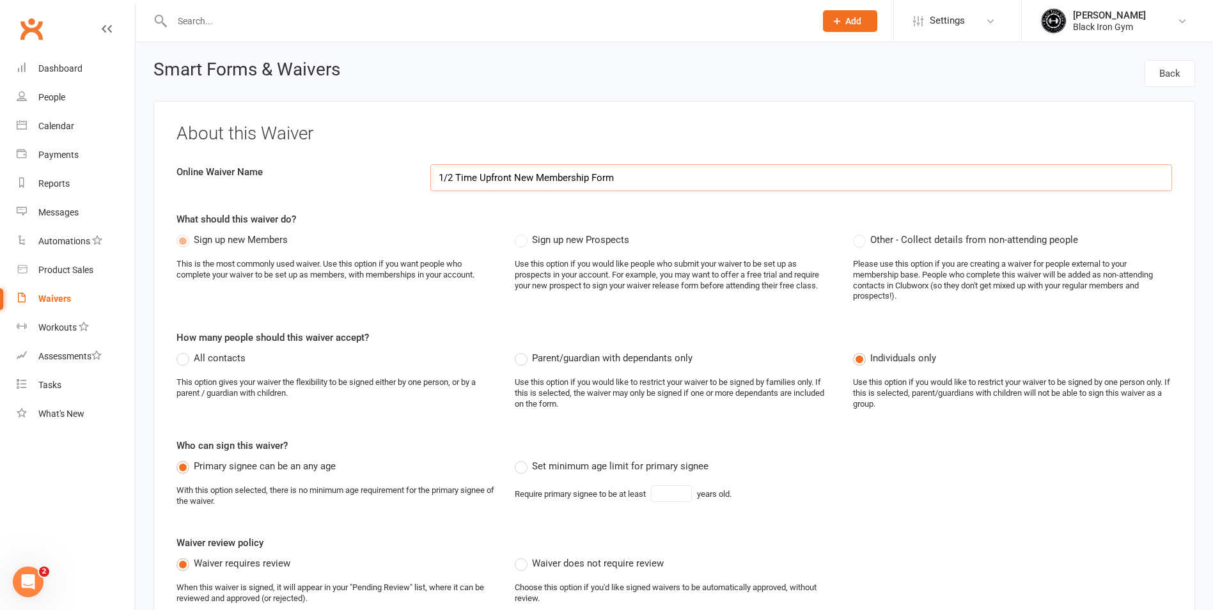
select select "checkbox"
click at [1182, 80] on link "Back" at bounding box center [1169, 73] width 51 height 27
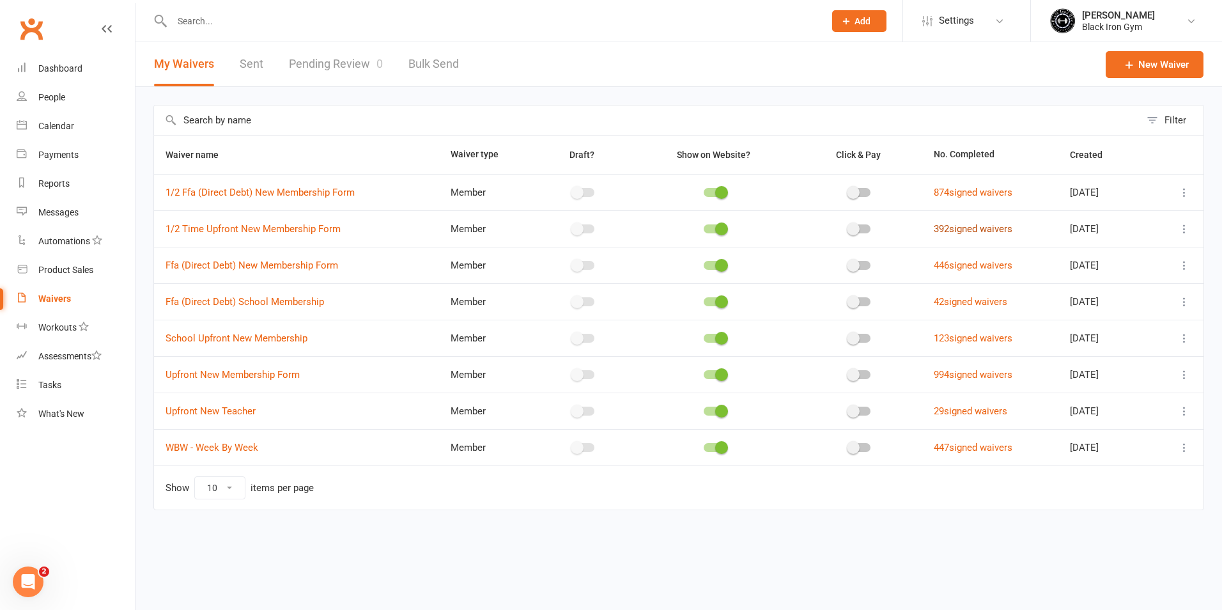
click at [991, 230] on link "392 signed waivers" at bounding box center [973, 229] width 79 height 12
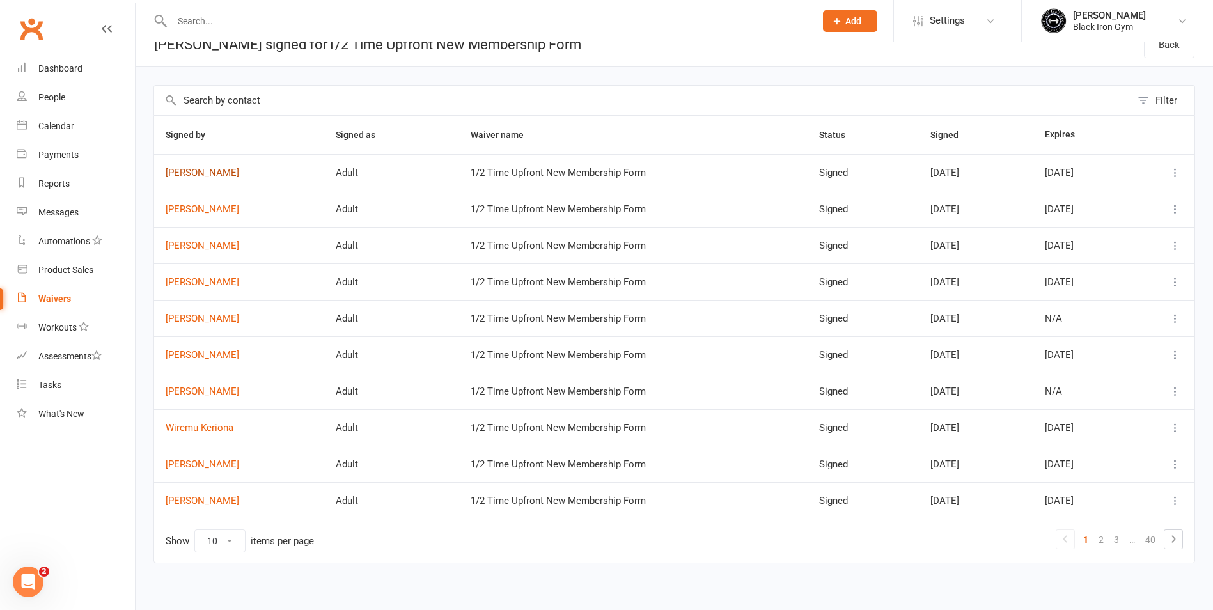
scroll to position [27, 0]
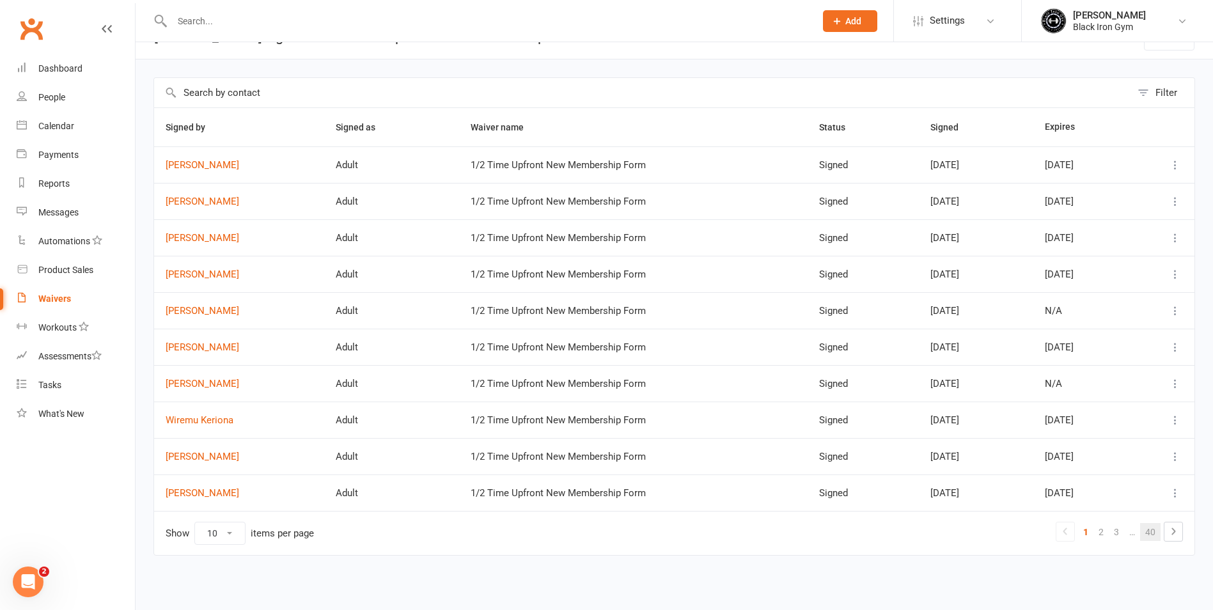
click at [1157, 534] on link "40" at bounding box center [1150, 532] width 20 height 18
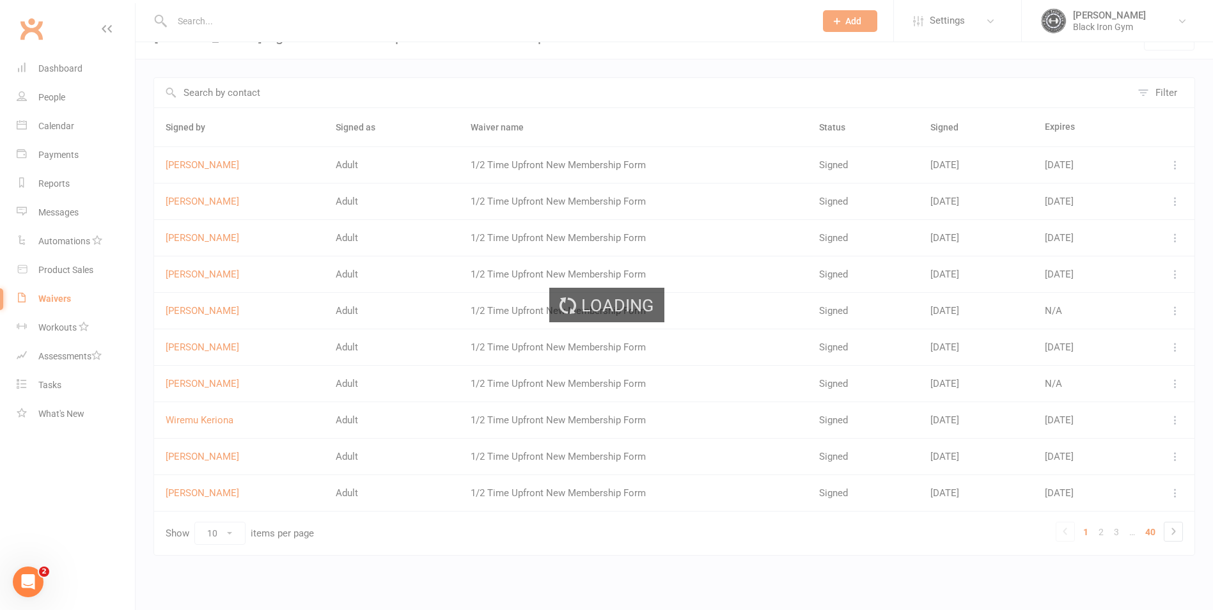
scroll to position [0, 0]
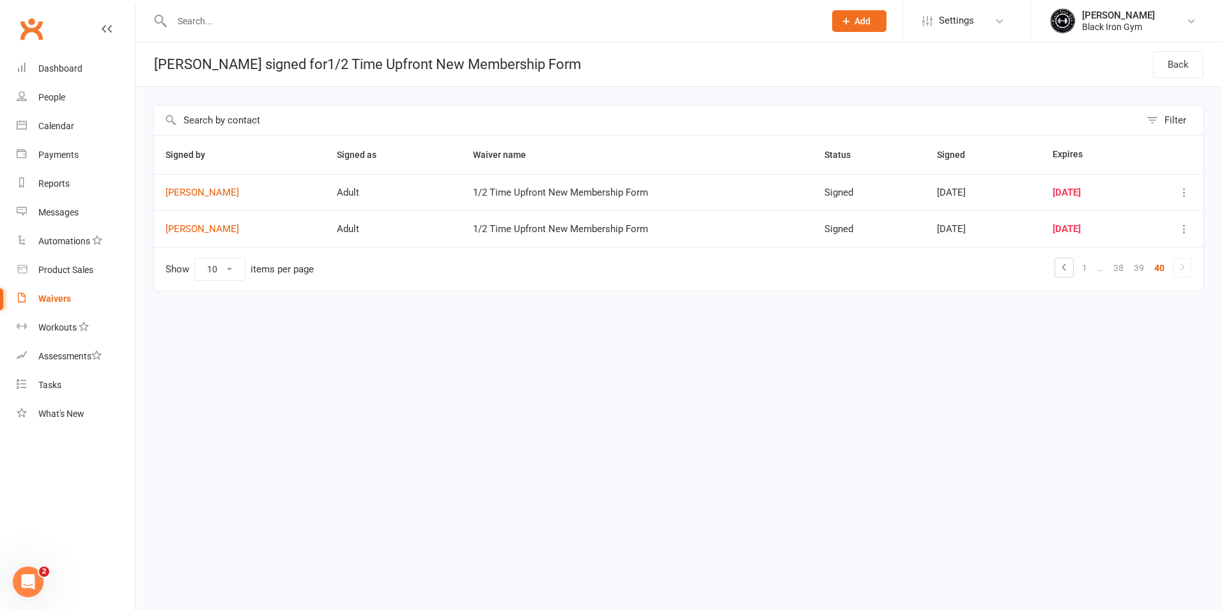
click at [1108, 267] on link "…" at bounding box center [1101, 268] width 16 height 18
click at [1104, 267] on link "…" at bounding box center [1101, 268] width 16 height 18
click at [1088, 266] on link "1" at bounding box center [1084, 268] width 15 height 18
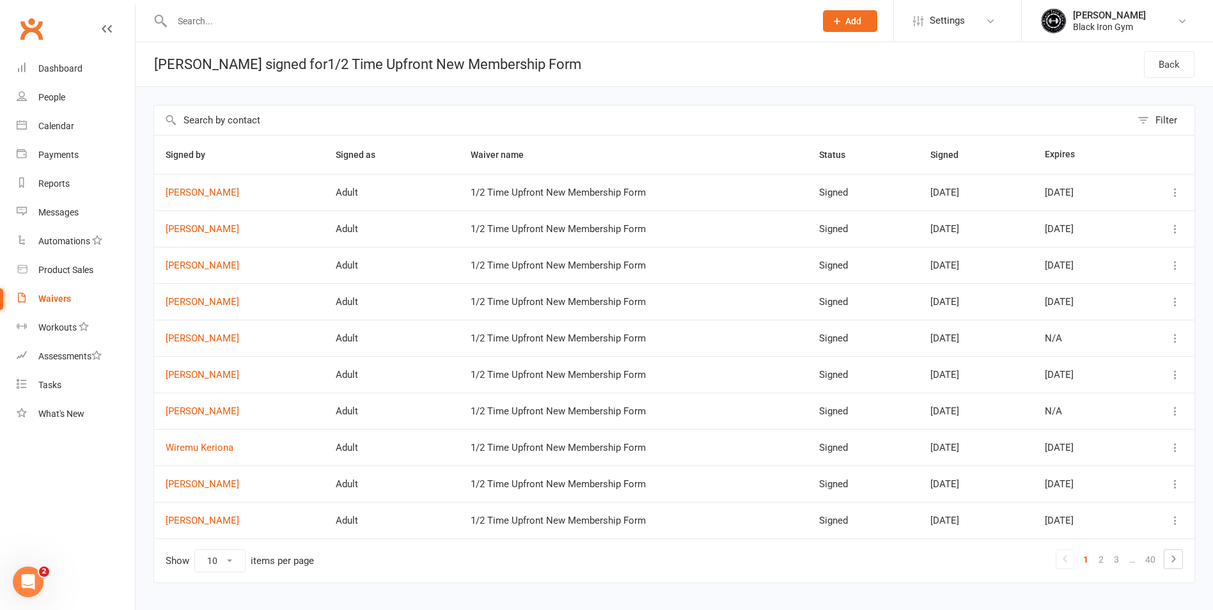
click at [1183, 566] on td "Show 10 25 50 100 items per page 1 2 3 … 40" at bounding box center [674, 560] width 1040 height 44
click at [1099, 563] on link "2" at bounding box center [1100, 559] width 15 height 18
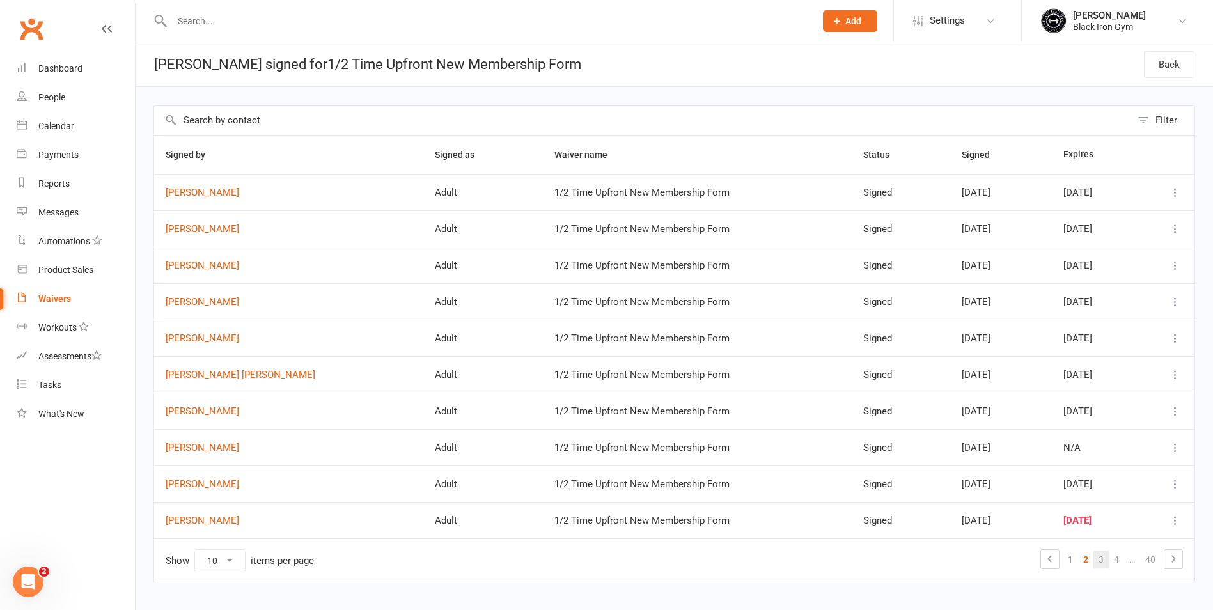
click at [1105, 558] on link "3" at bounding box center [1100, 559] width 15 height 18
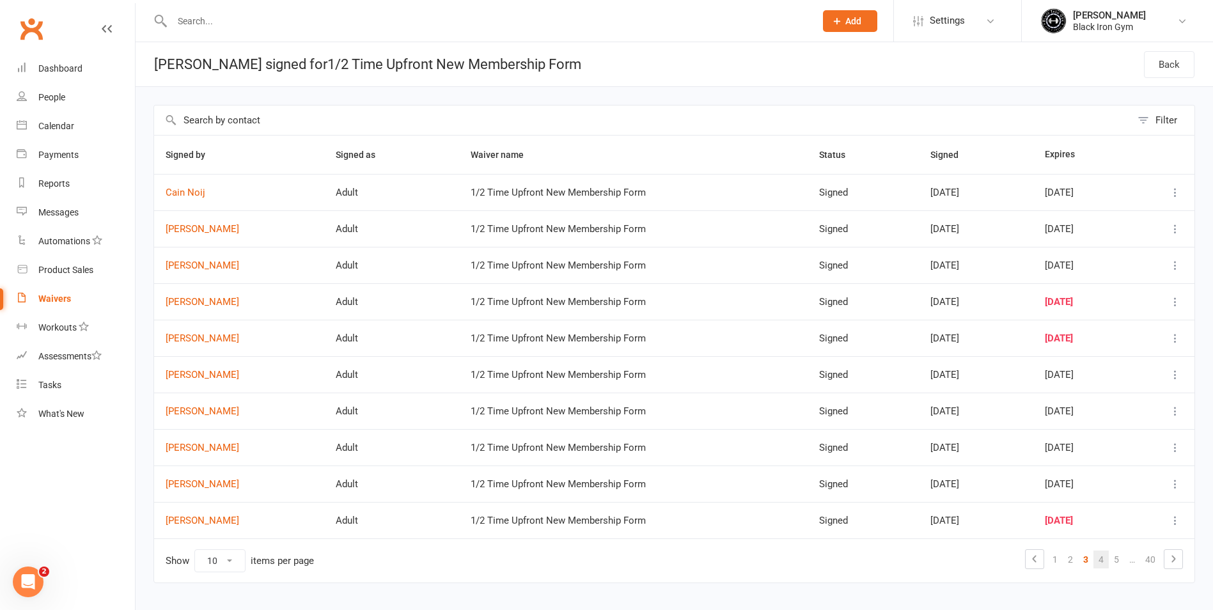
click at [1104, 561] on link "4" at bounding box center [1100, 559] width 15 height 18
click at [213, 229] on link "[PERSON_NAME]" at bounding box center [239, 229] width 147 height 11
click at [1118, 558] on link "3" at bounding box center [1116, 559] width 15 height 18
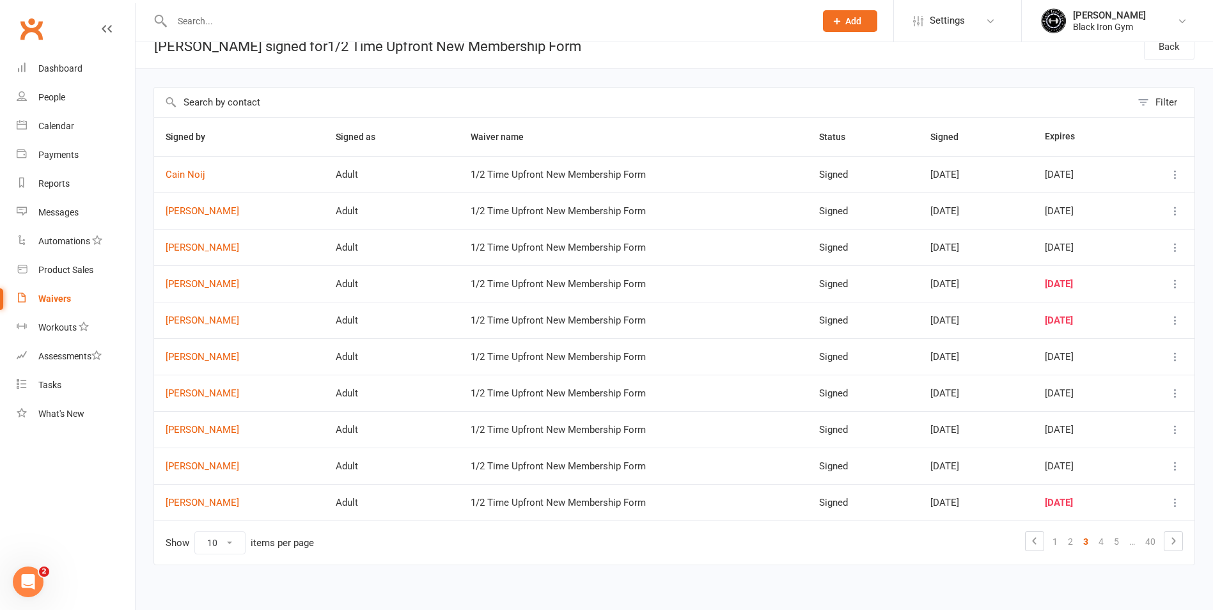
scroll to position [27, 0]
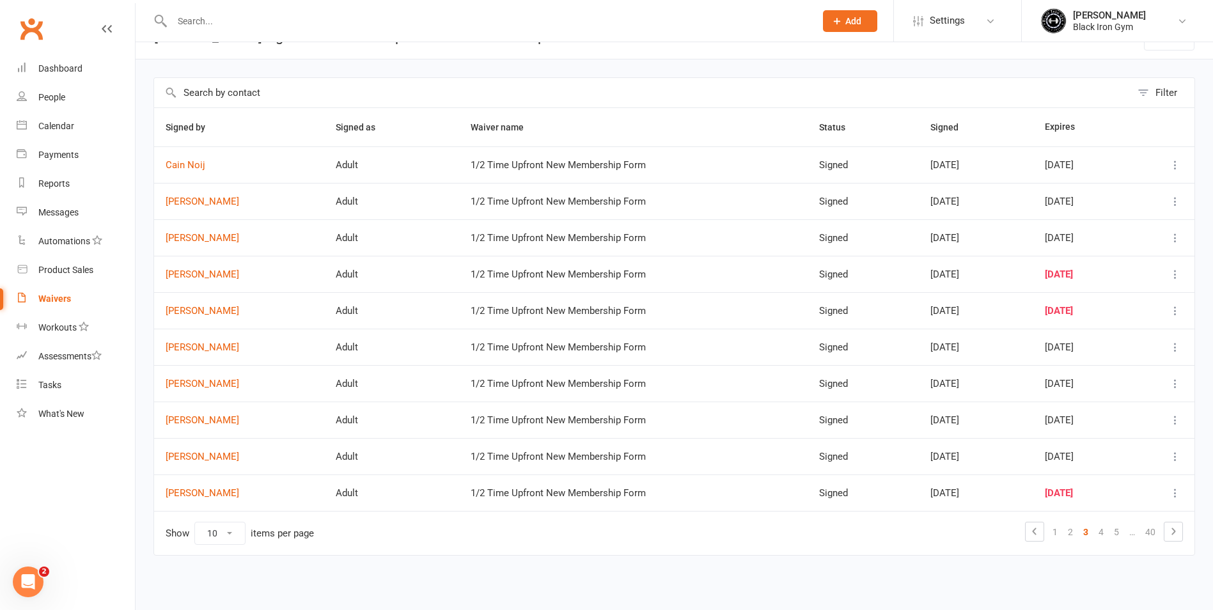
click at [224, 390] on td "[PERSON_NAME]" at bounding box center [239, 383] width 170 height 36
click at [222, 386] on link "[PERSON_NAME]" at bounding box center [239, 384] width 147 height 11
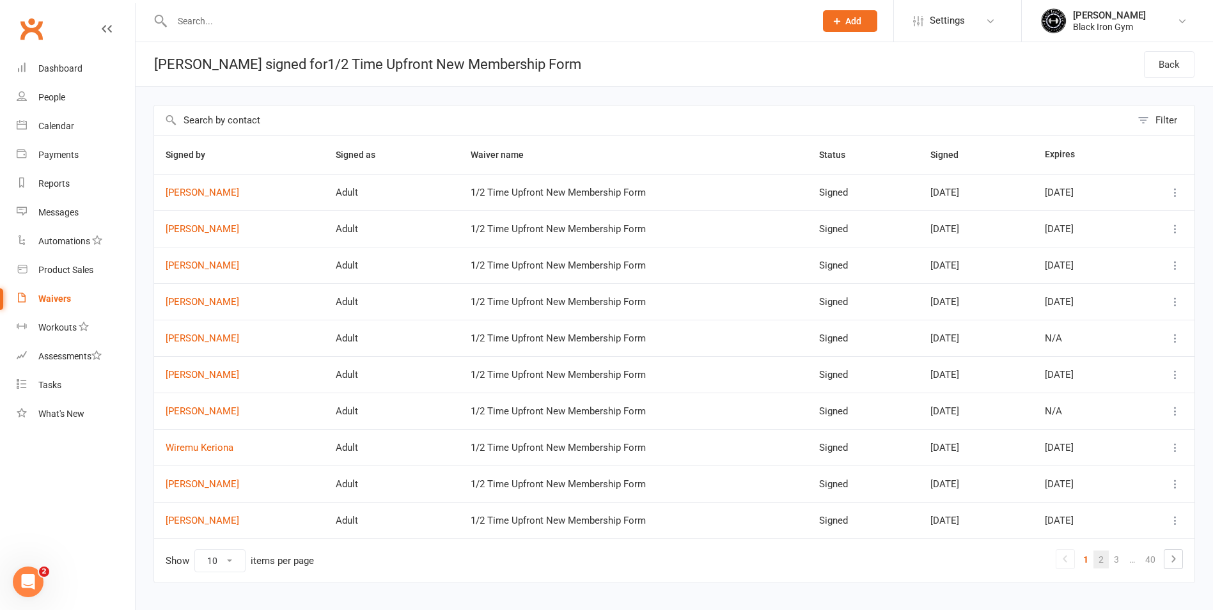
click at [1104, 565] on link "2" at bounding box center [1100, 559] width 15 height 18
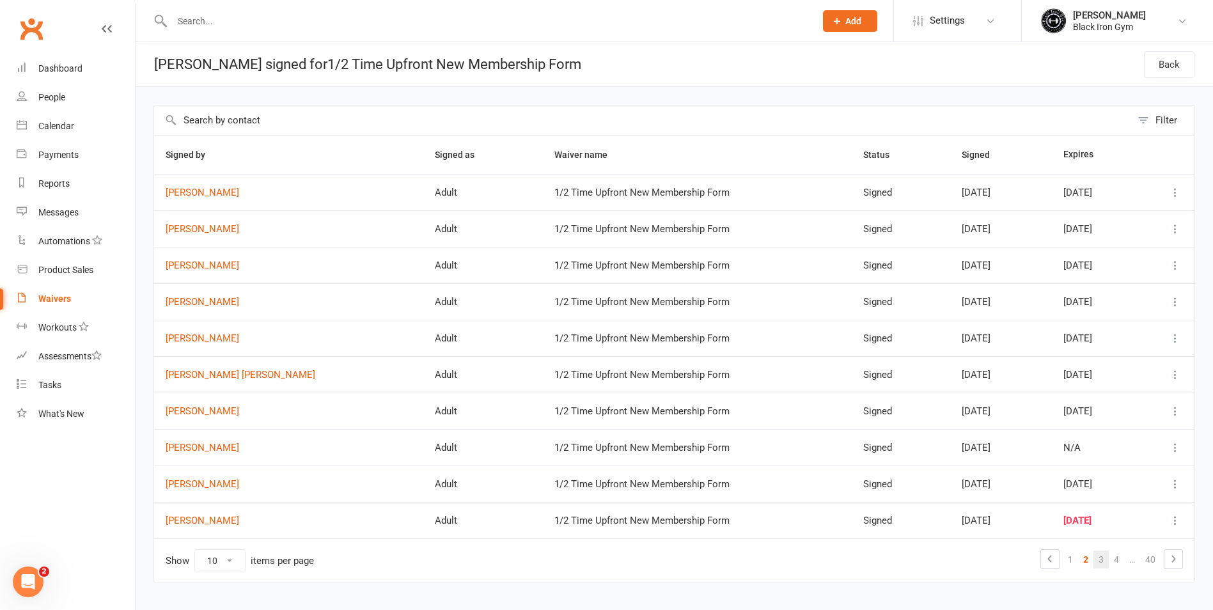
click at [1105, 568] on link "3" at bounding box center [1100, 559] width 15 height 18
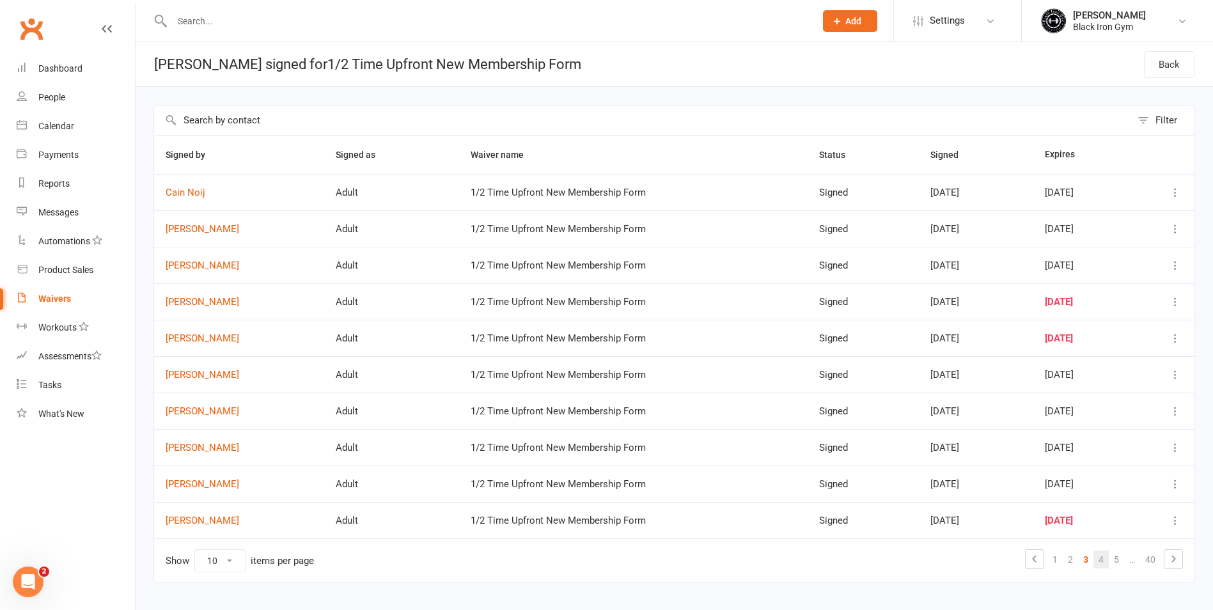
click at [1106, 561] on link "4" at bounding box center [1100, 559] width 15 height 18
click at [58, 75] on link "Dashboard" at bounding box center [76, 68] width 118 height 29
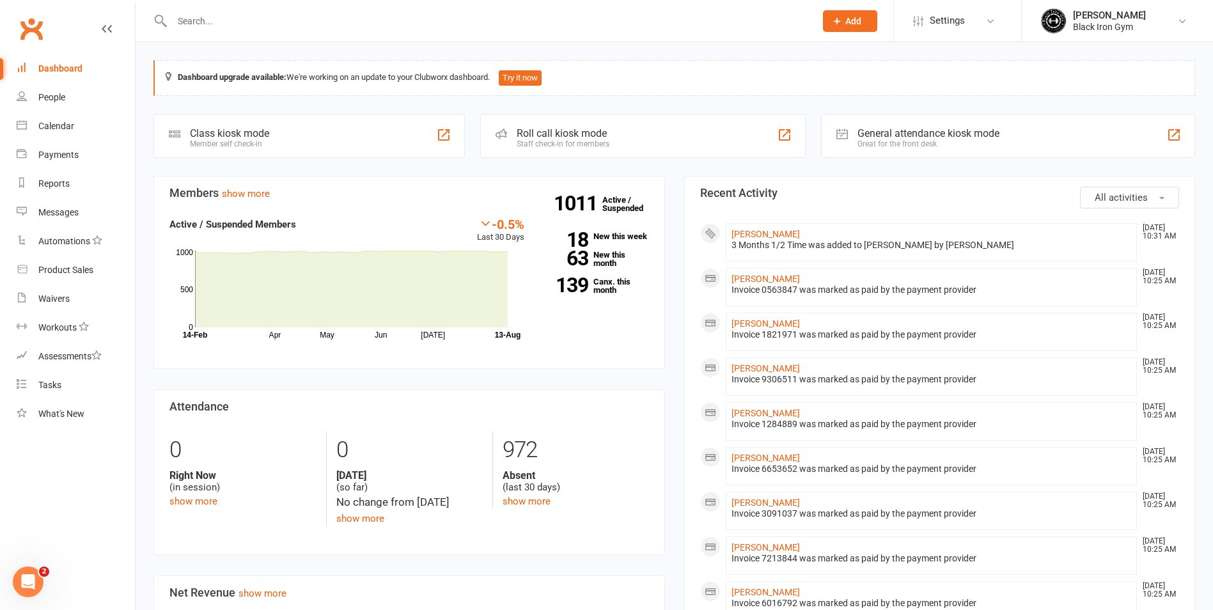
click at [317, 16] on input "text" at bounding box center [487, 21] width 638 height 18
click at [635, 26] on input "text" at bounding box center [487, 21] width 638 height 18
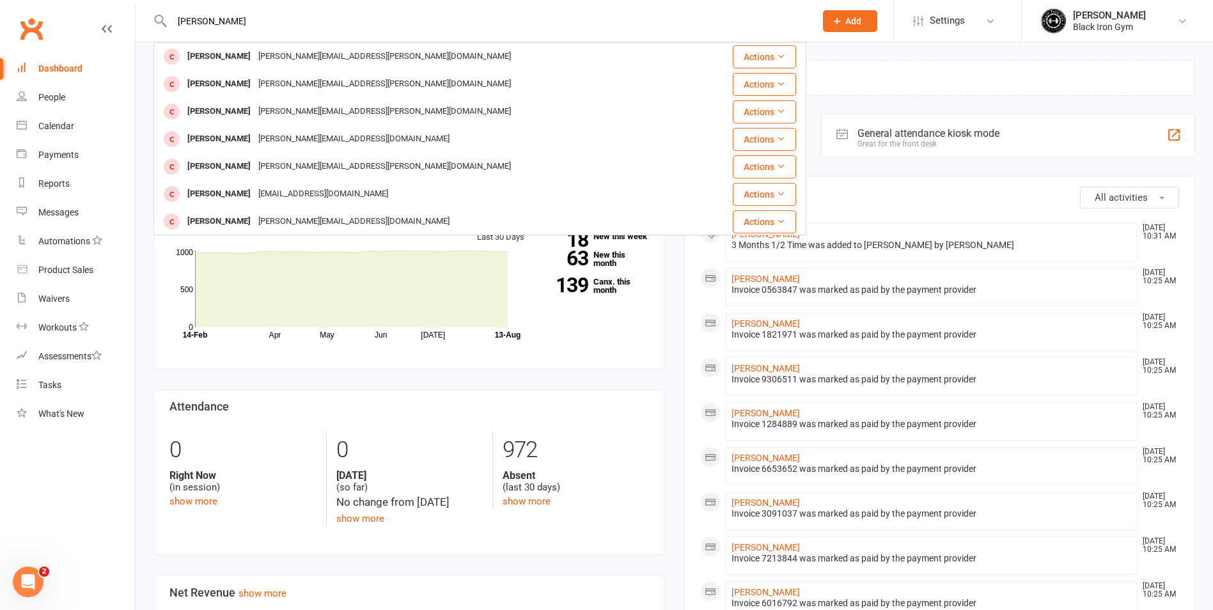
drag, startPoint x: 635, startPoint y: 26, endPoint x: 349, endPoint y: 437, distance: 500.2
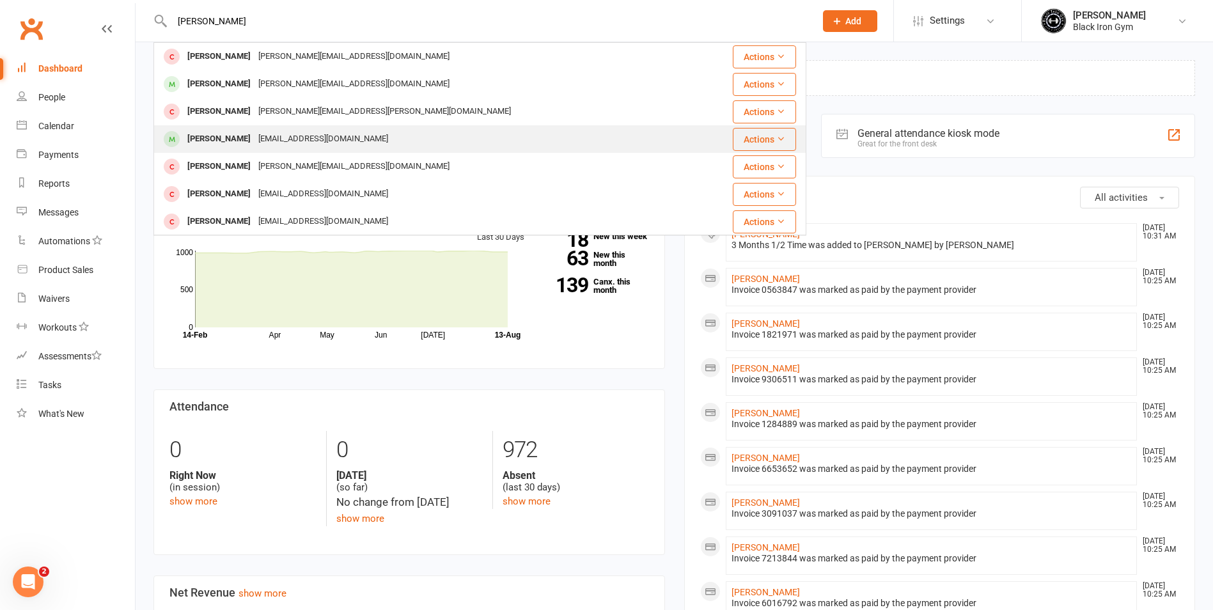
type input "[PERSON_NAME]"
click at [292, 135] on div "[EMAIL_ADDRESS][DOMAIN_NAME]" at bounding box center [322, 139] width 137 height 19
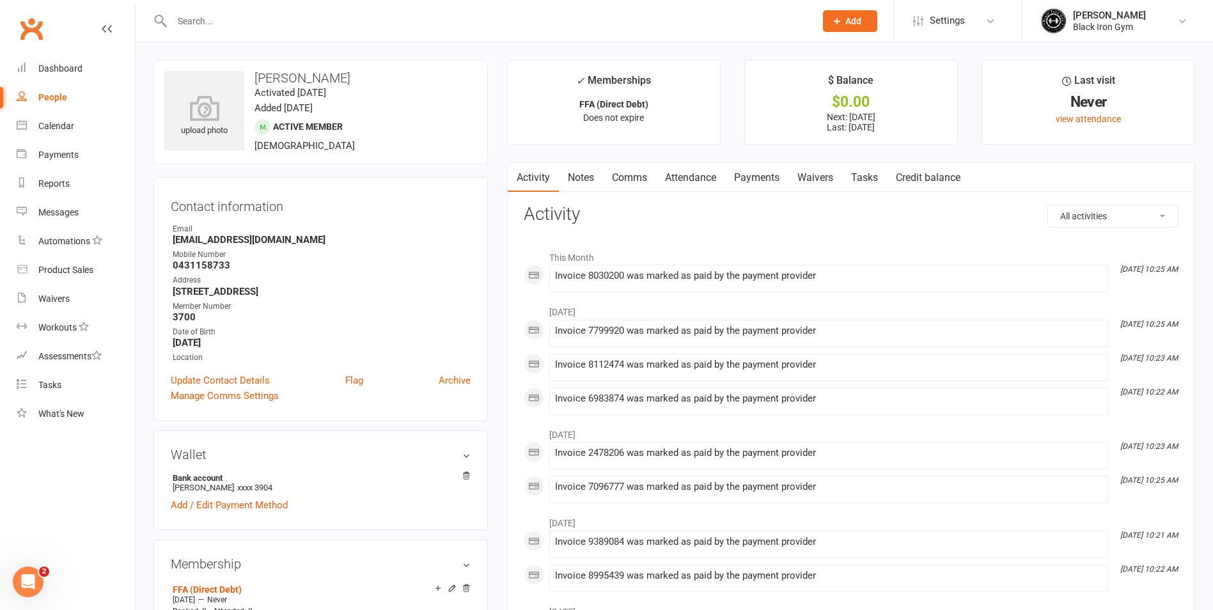
click at [227, 32] on div at bounding box center [479, 21] width 653 height 42
click at [228, 29] on input "text" at bounding box center [487, 21] width 638 height 18
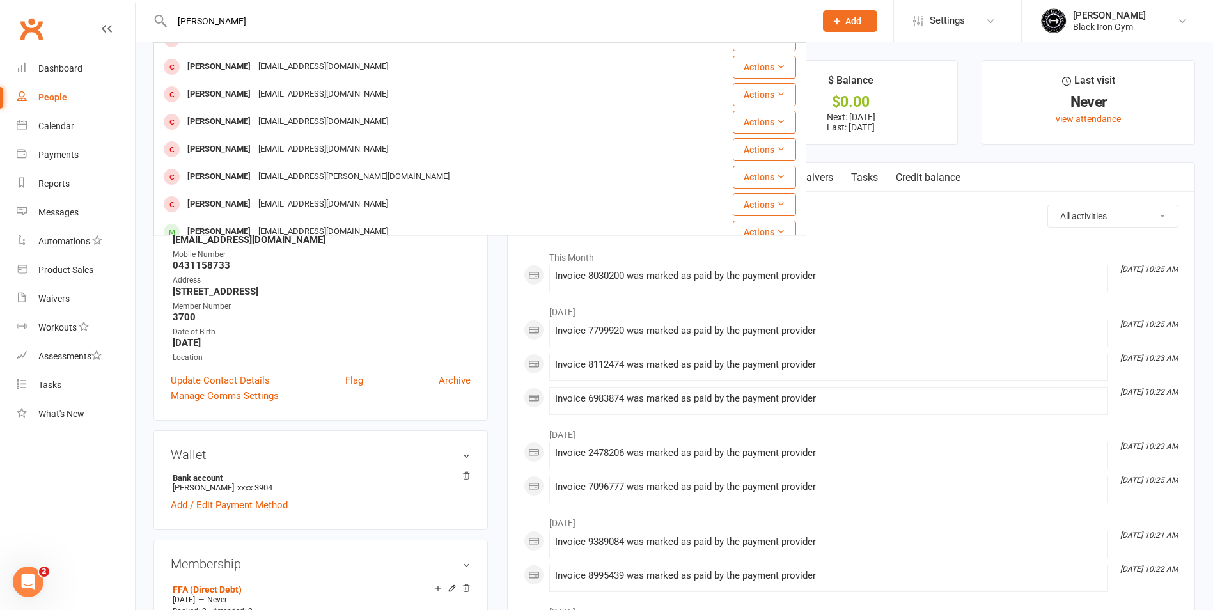
scroll to position [358, 0]
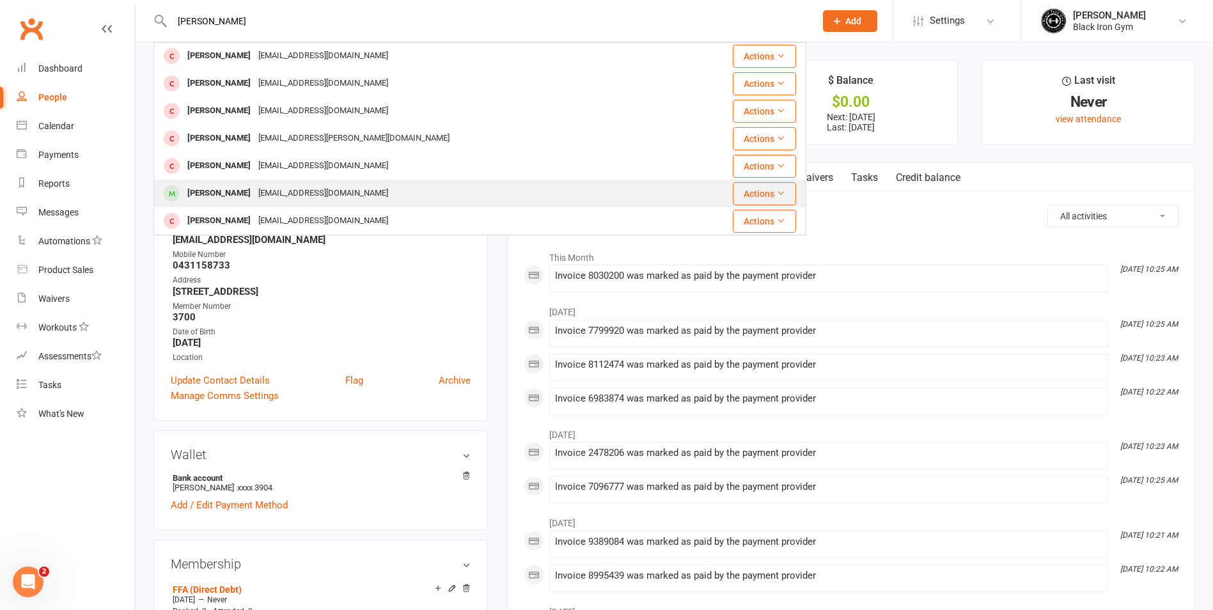
type input "[PERSON_NAME]"
click at [322, 205] on div "[PERSON_NAME] [EMAIL_ADDRESS][DOMAIN_NAME]" at bounding box center [432, 193] width 555 height 26
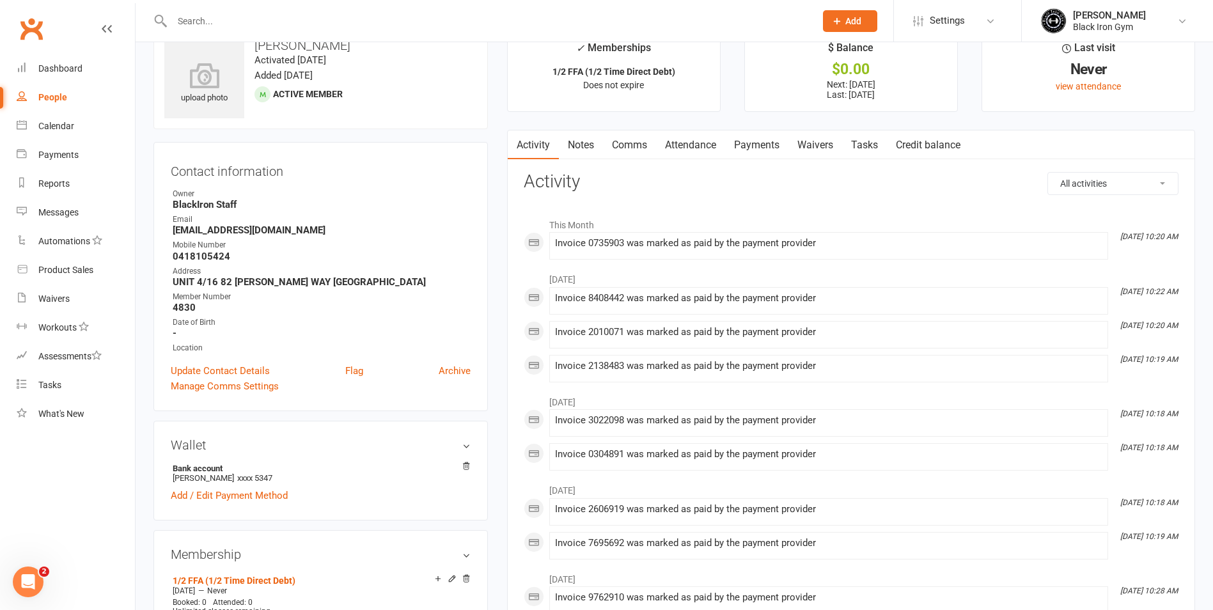
scroll to position [64, 0]
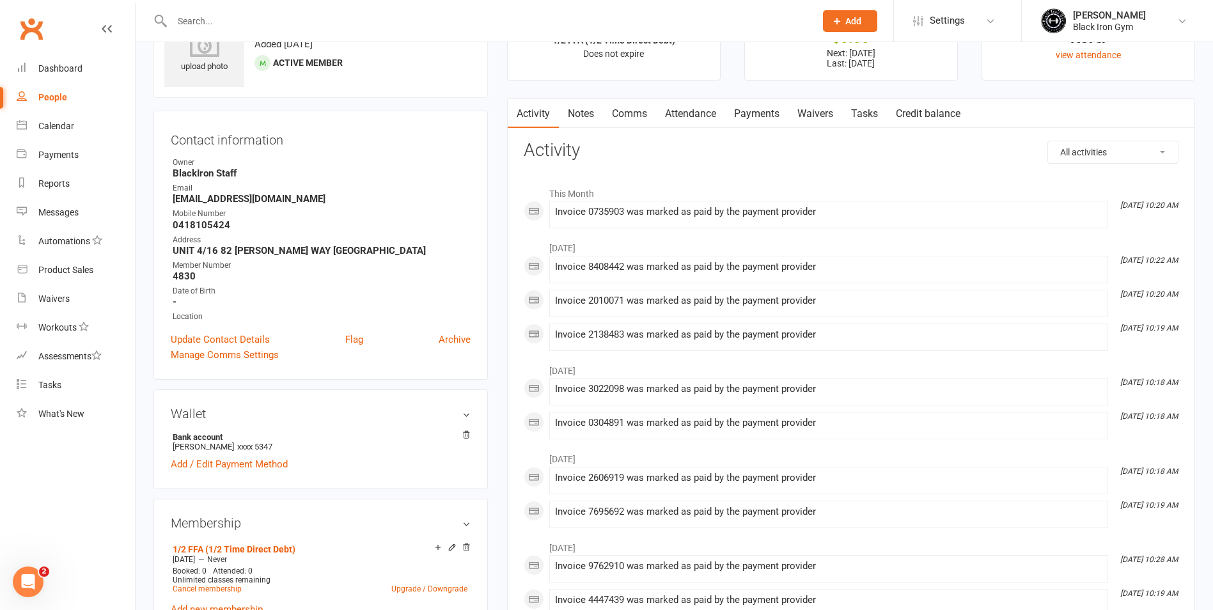
click at [376, 24] on input "text" at bounding box center [487, 21] width 638 height 18
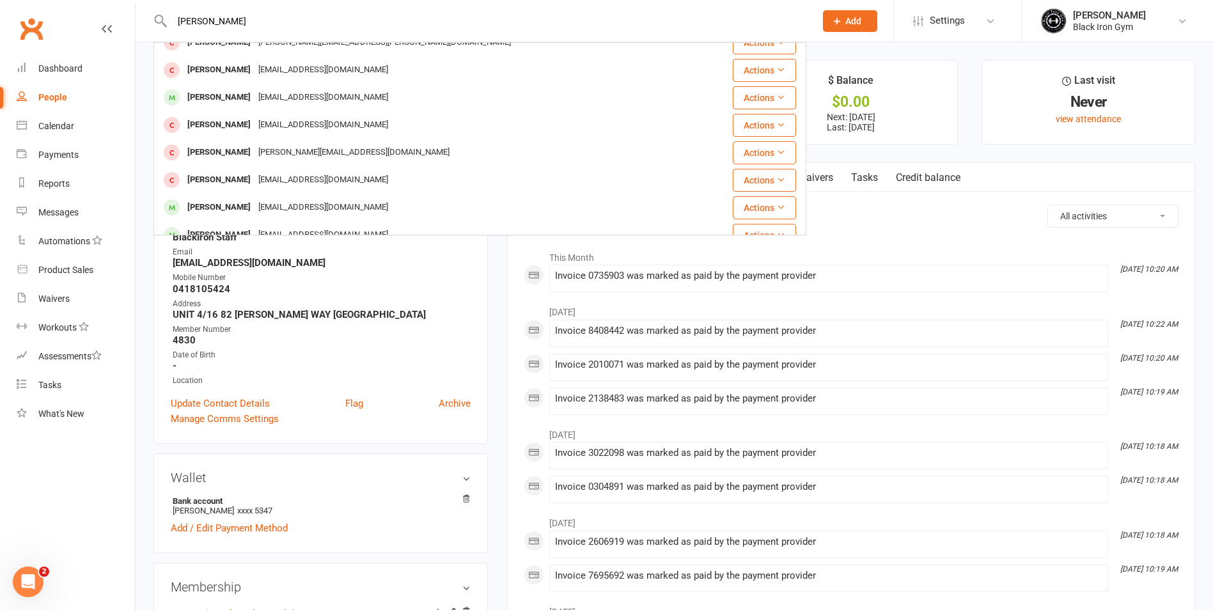
scroll to position [0, 0]
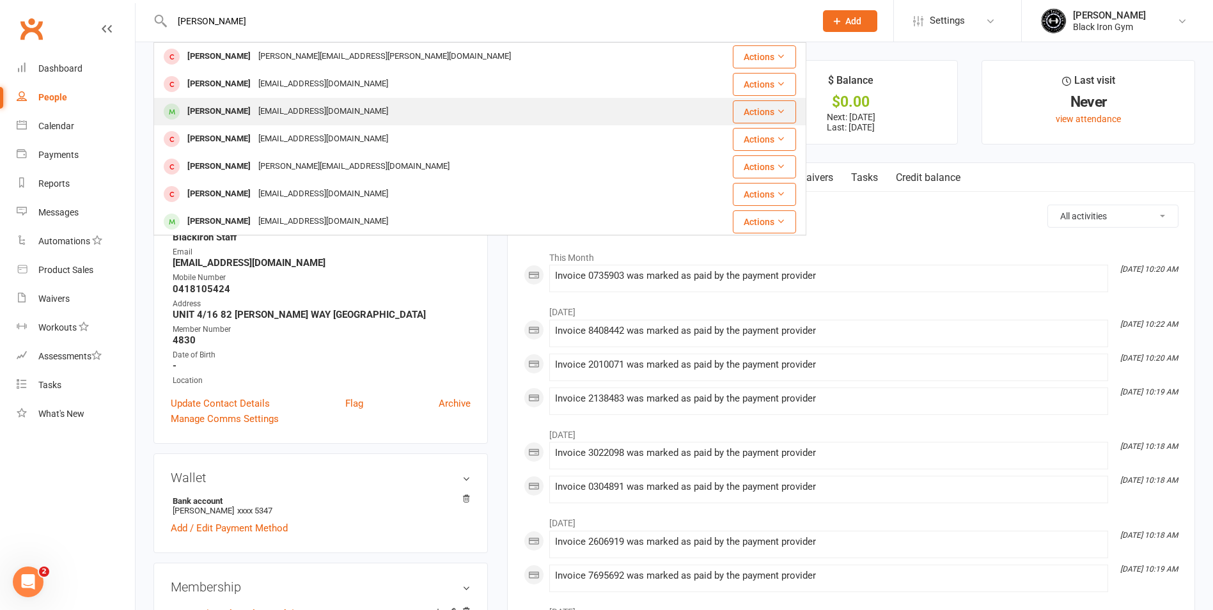
type input "[PERSON_NAME]"
click at [441, 104] on div "[PERSON_NAME] [EMAIL_ADDRESS][DOMAIN_NAME]" at bounding box center [426, 111] width 542 height 26
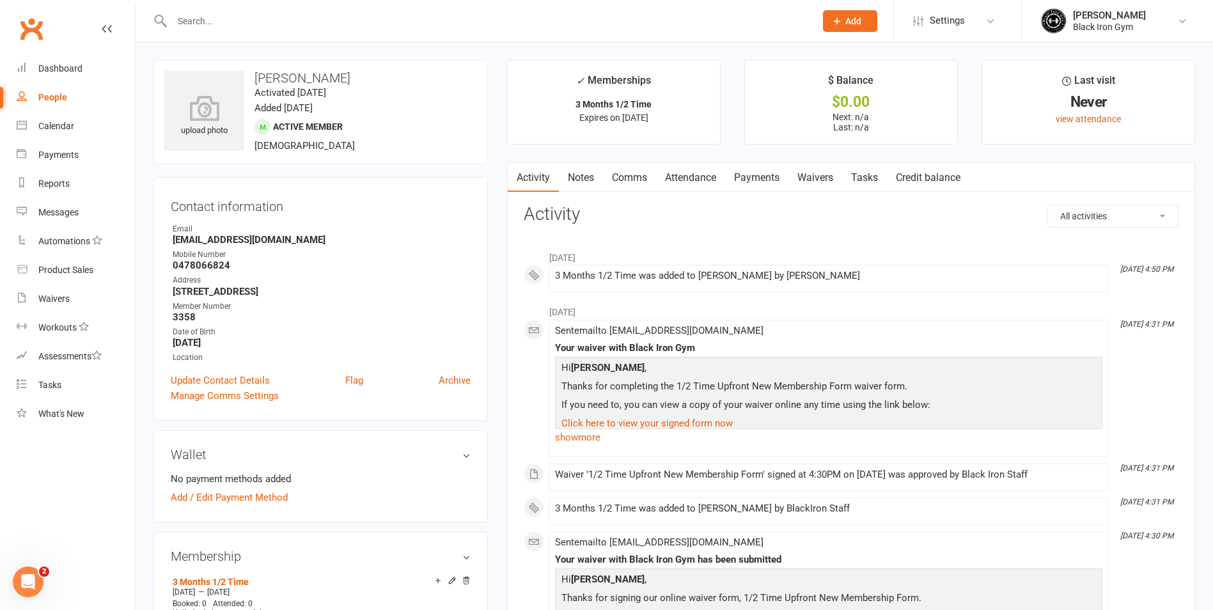
click at [356, 17] on input "text" at bounding box center [487, 21] width 638 height 18
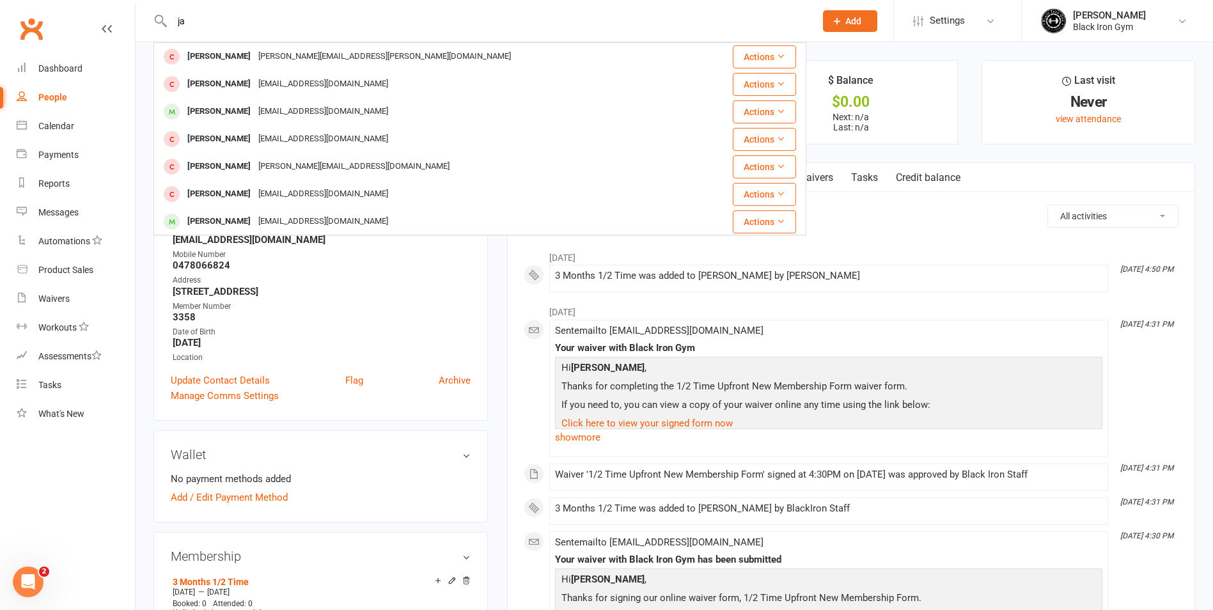
type input "j"
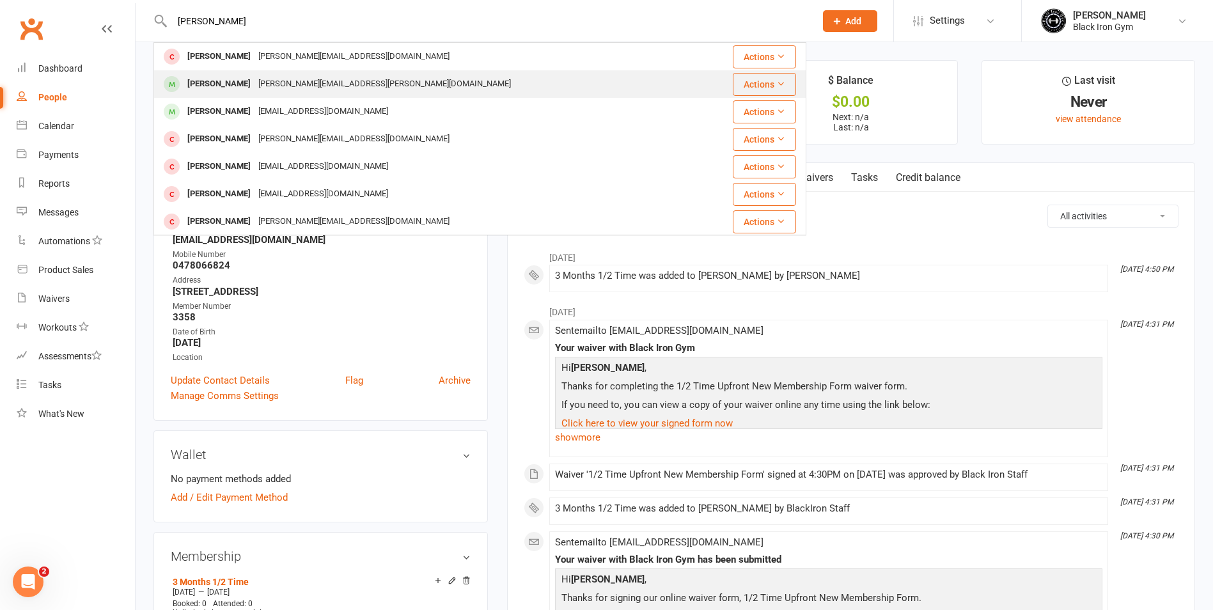
type input "[PERSON_NAME]"
click at [322, 83] on div "[PERSON_NAME][EMAIL_ADDRESS][PERSON_NAME][DOMAIN_NAME]" at bounding box center [384, 84] width 260 height 19
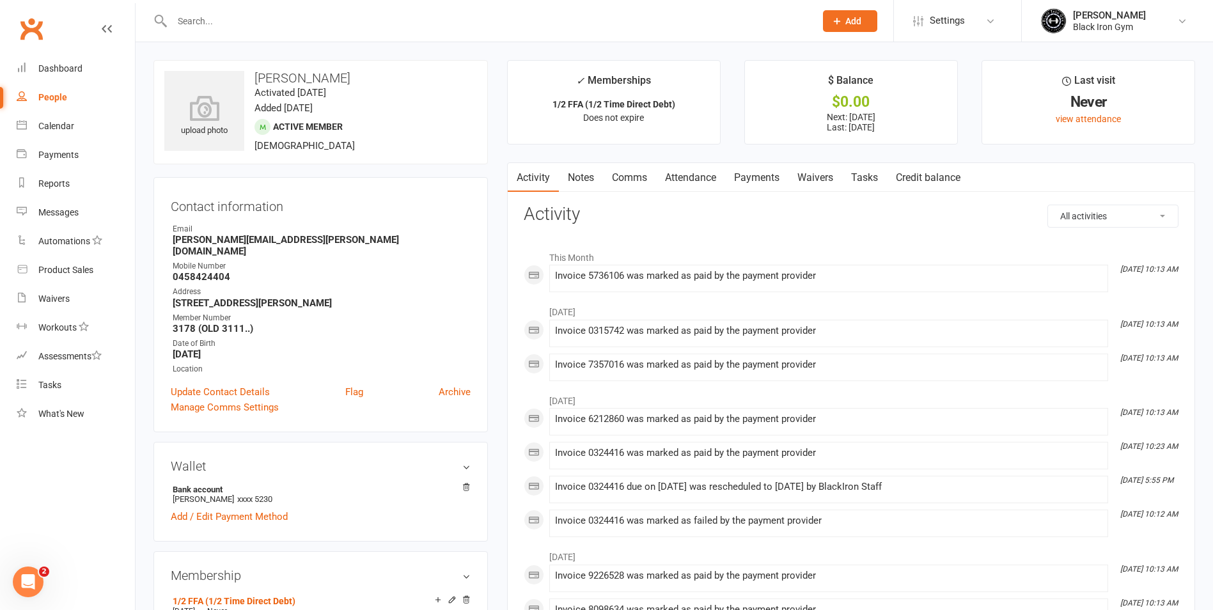
click at [358, 11] on div at bounding box center [479, 21] width 653 height 42
click at [359, 27] on input "text" at bounding box center [487, 21] width 638 height 18
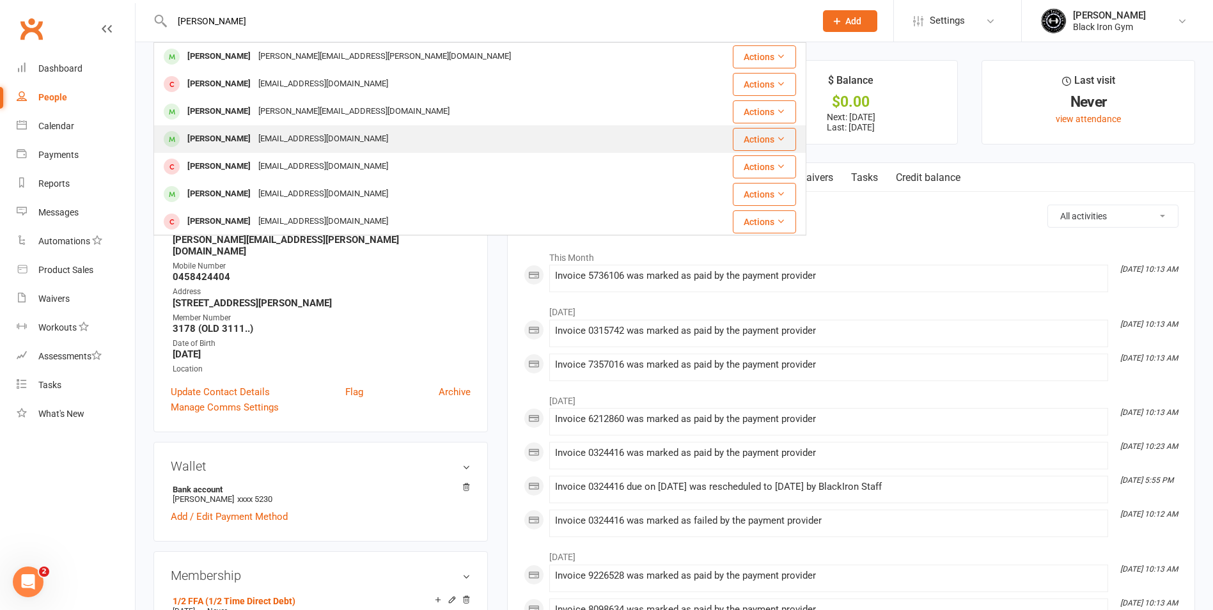
type input "[PERSON_NAME]"
click at [258, 137] on div "[EMAIL_ADDRESS][DOMAIN_NAME]" at bounding box center [322, 139] width 137 height 19
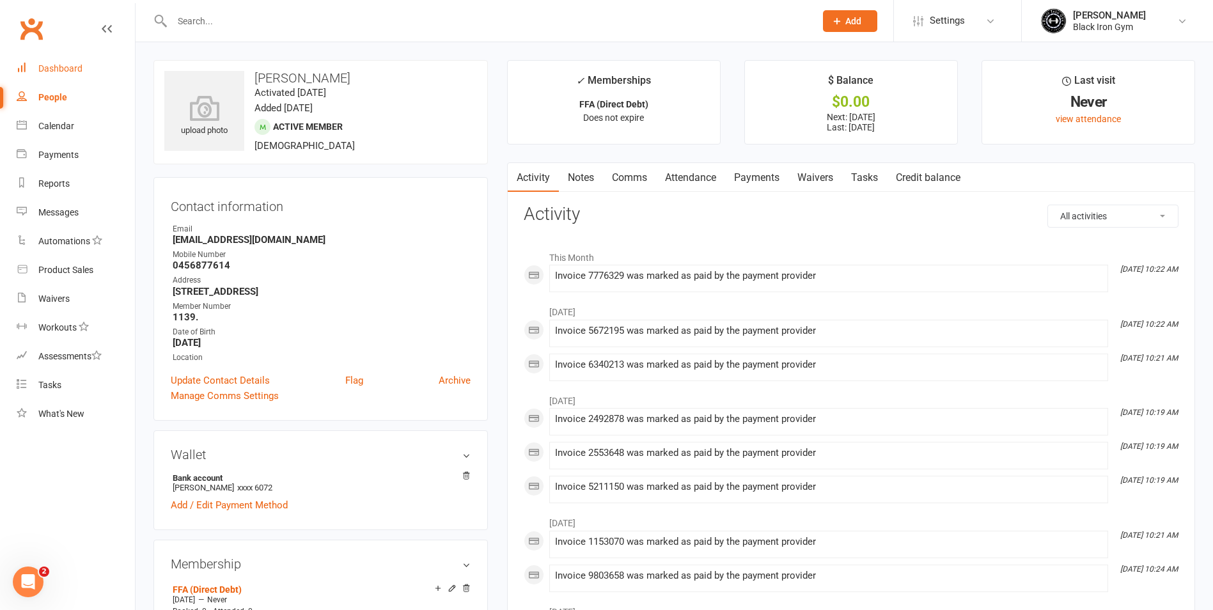
click at [33, 75] on link "Dashboard" at bounding box center [76, 68] width 118 height 29
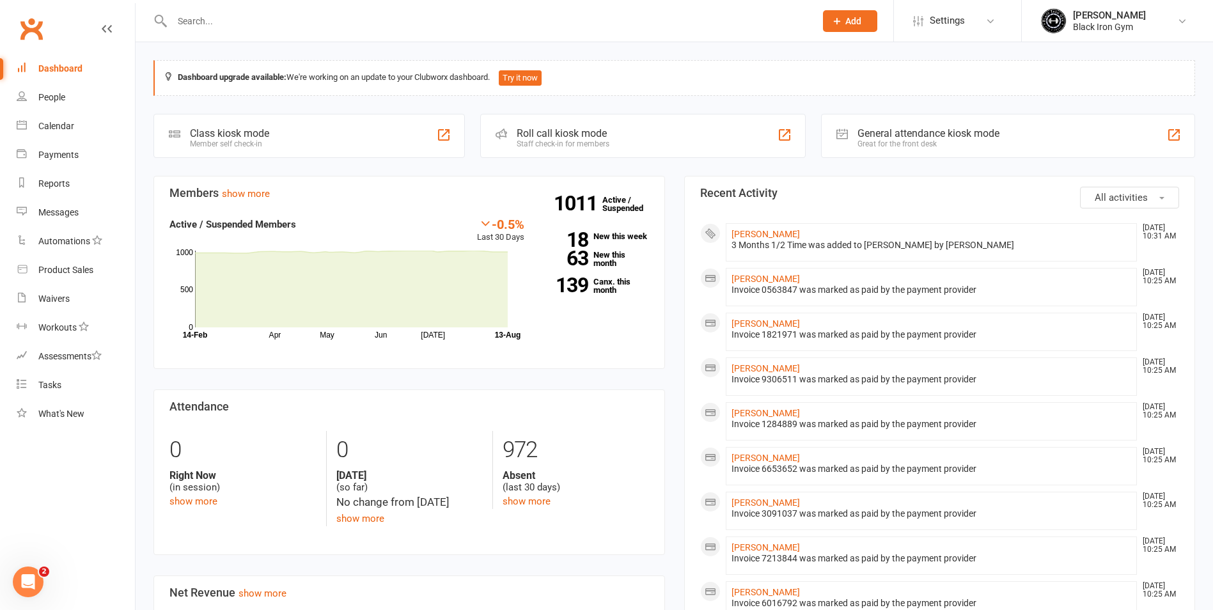
click at [447, 17] on input "text" at bounding box center [487, 21] width 638 height 18
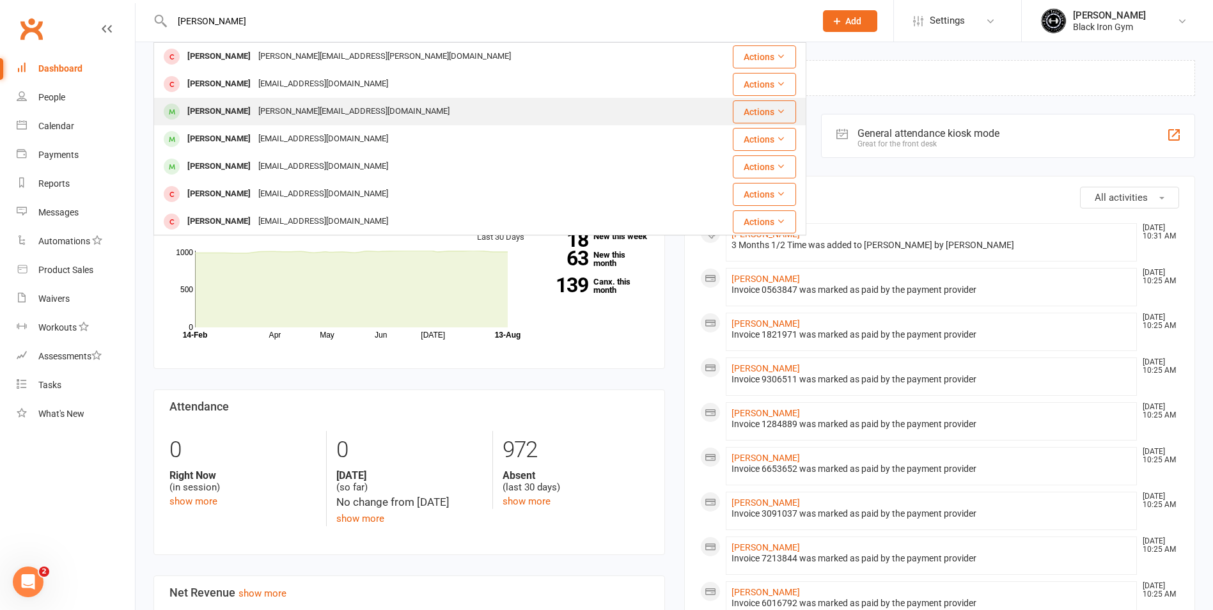
type input "[PERSON_NAME]"
click at [217, 111] on div "[PERSON_NAME]" at bounding box center [218, 111] width 71 height 19
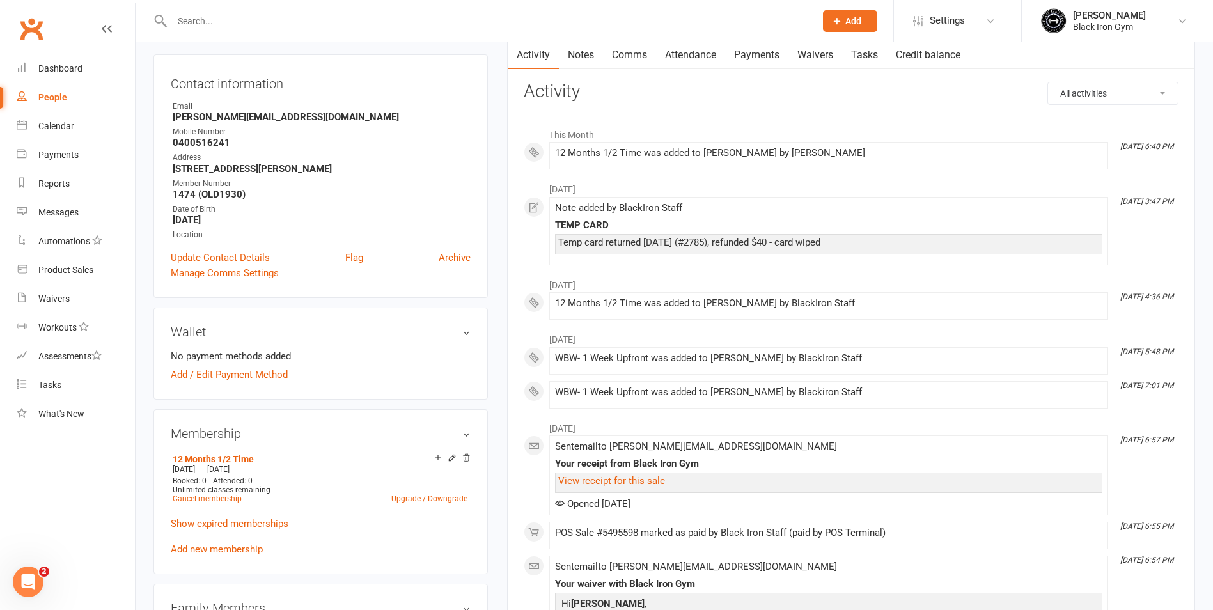
scroll to position [128, 0]
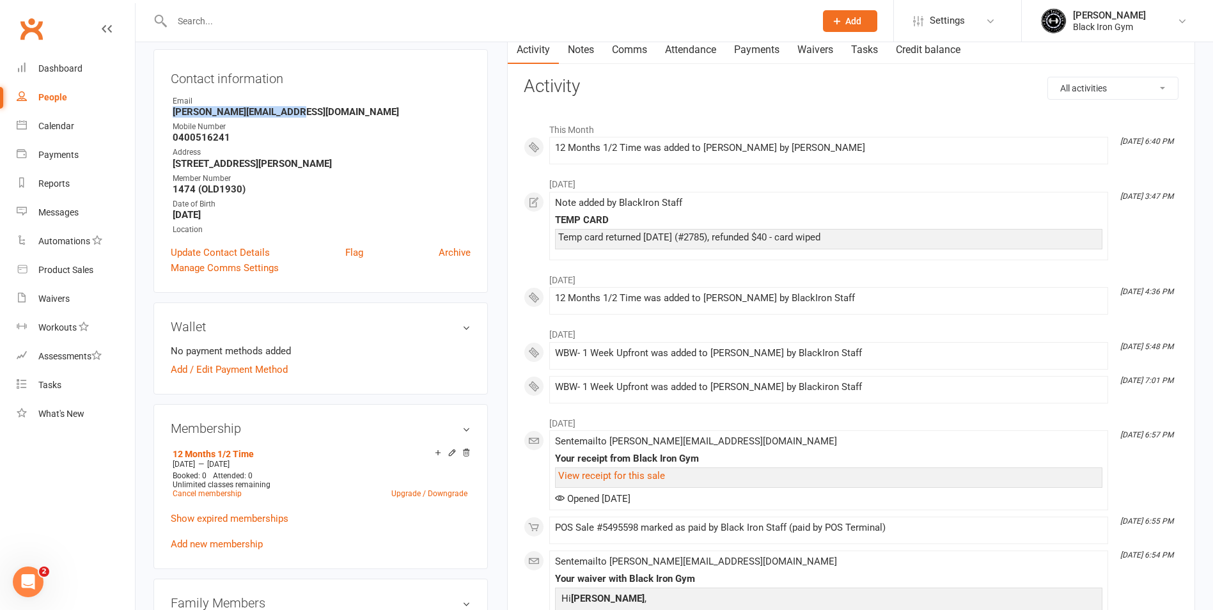
drag, startPoint x: 336, startPoint y: 111, endPoint x: 136, endPoint y: 112, distance: 200.8
click at [136, 112] on div "upload photo [PERSON_NAME] Activated [DATE] Added [DATE] Active member [DEMOGRA…" at bounding box center [674, 605] width 1077 height 1383
copy strong "[PERSON_NAME][EMAIL_ADDRESS][DOMAIN_NAME]"
